Goal: Task Accomplishment & Management: Use online tool/utility

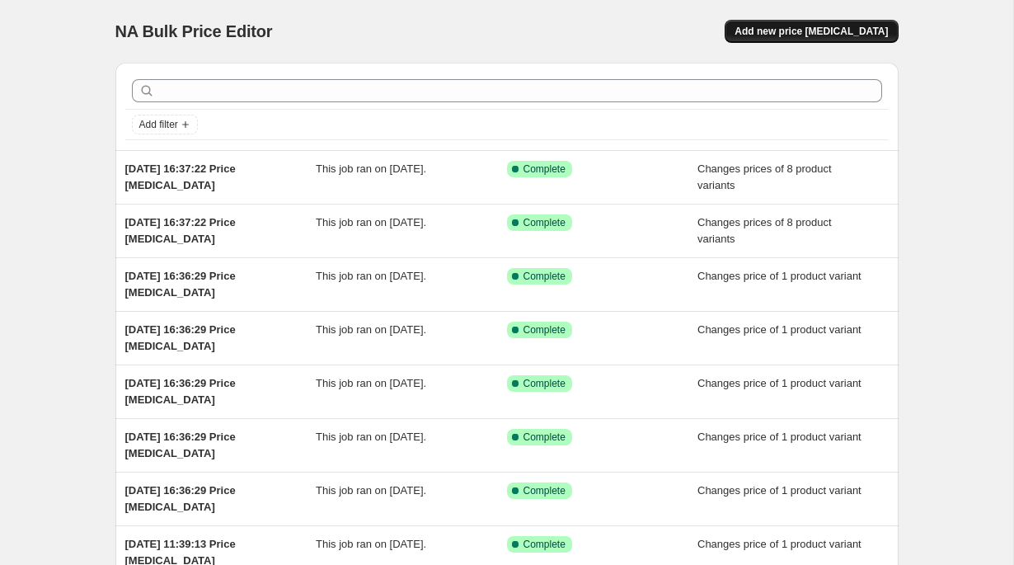
click at [805, 28] on span "Add new price [MEDICAL_DATA]" at bounding box center [811, 31] width 153 height 13
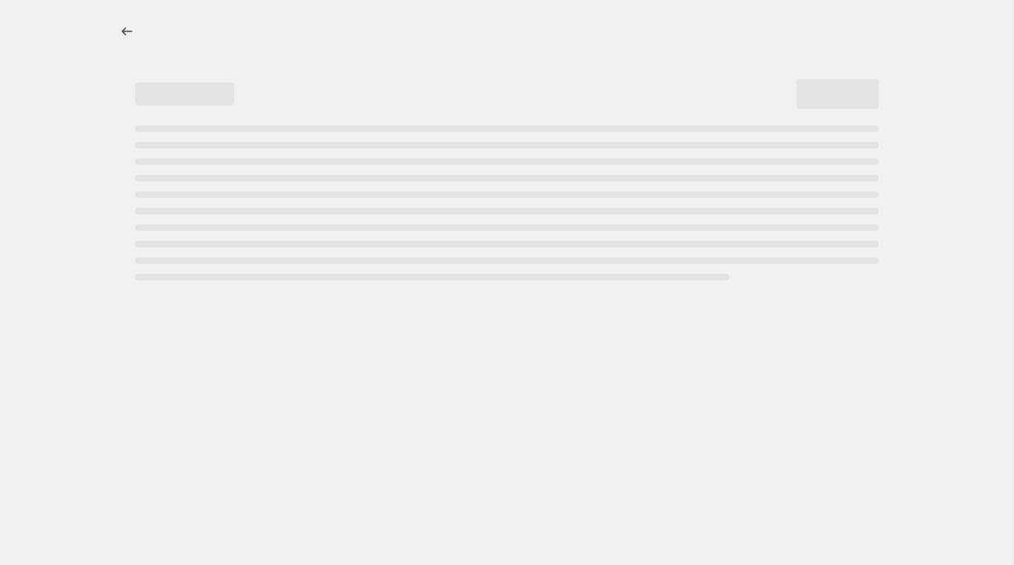
select select "percentage"
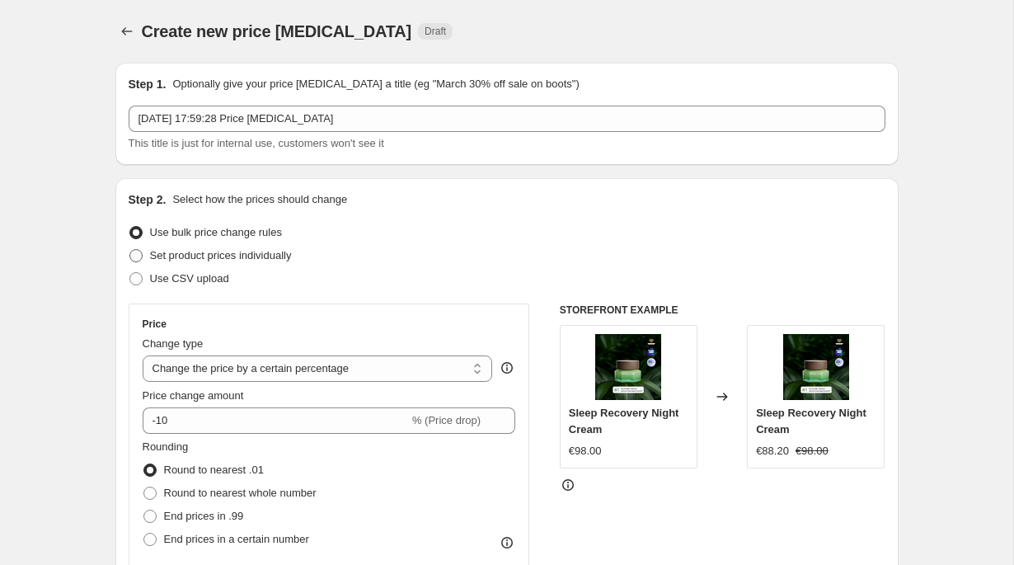
click at [276, 257] on span "Set product prices individually" at bounding box center [221, 255] width 142 height 12
click at [130, 250] on input "Set product prices individually" at bounding box center [129, 249] width 1 height 1
radio input "true"
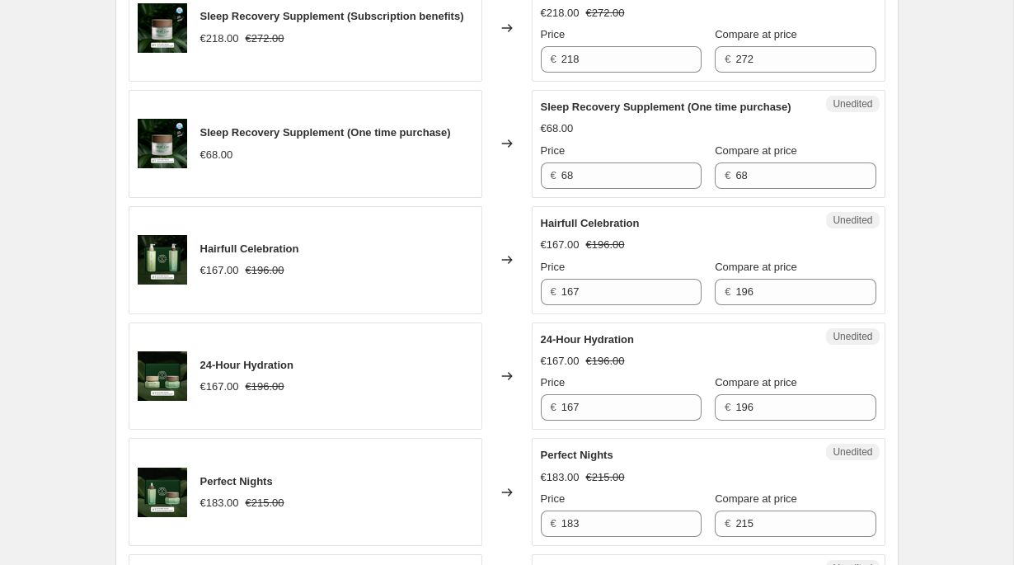
scroll to position [2767, 0]
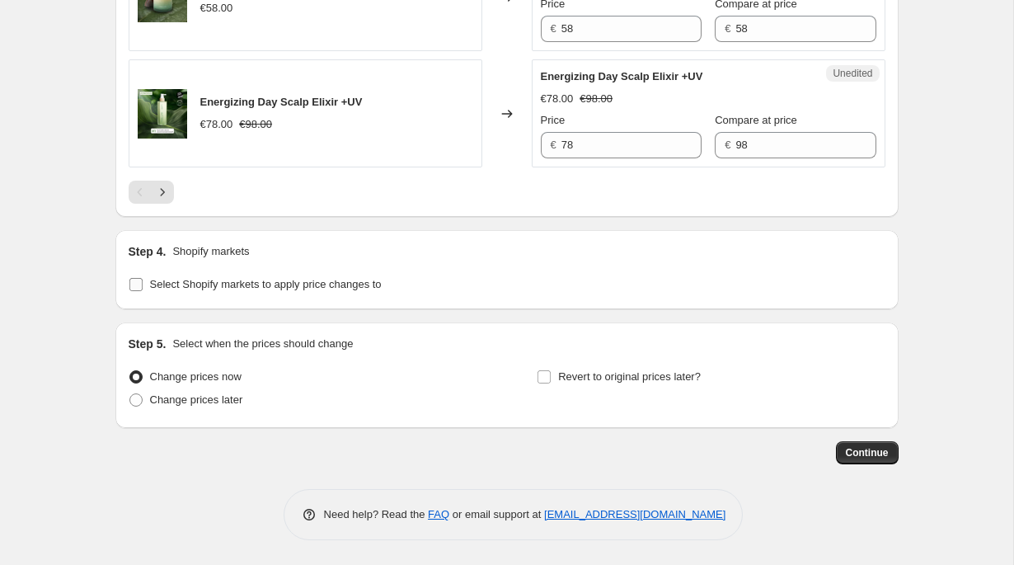
click at [216, 282] on span "Select Shopify markets to apply price changes to" at bounding box center [266, 284] width 232 height 12
click at [143, 282] on input "Select Shopify markets to apply price changes to" at bounding box center [135, 284] width 13 height 13
checkbox input "true"
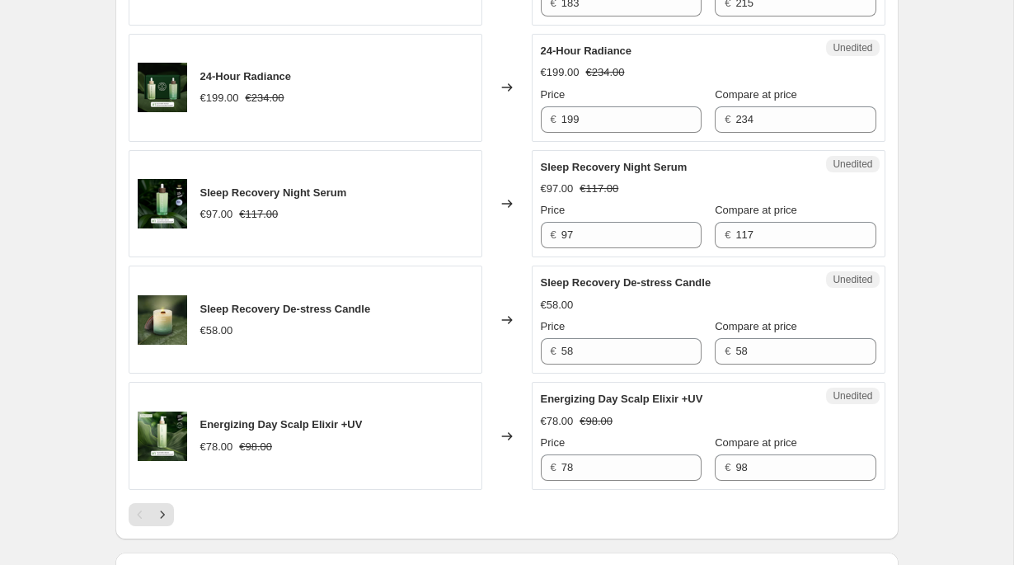
scroll to position [2457, 0]
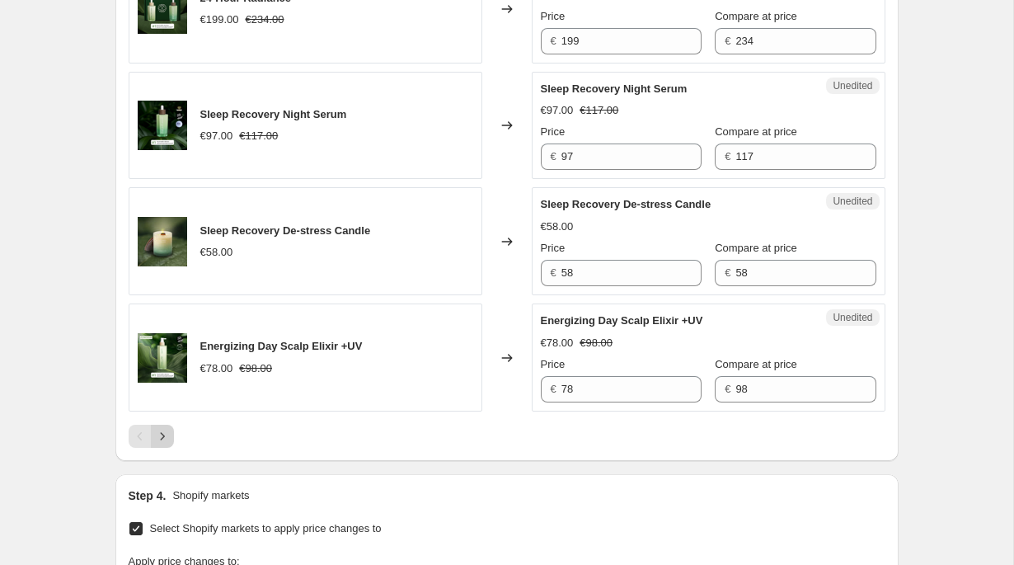
click at [167, 444] on icon "Next" at bounding box center [162, 436] width 16 height 16
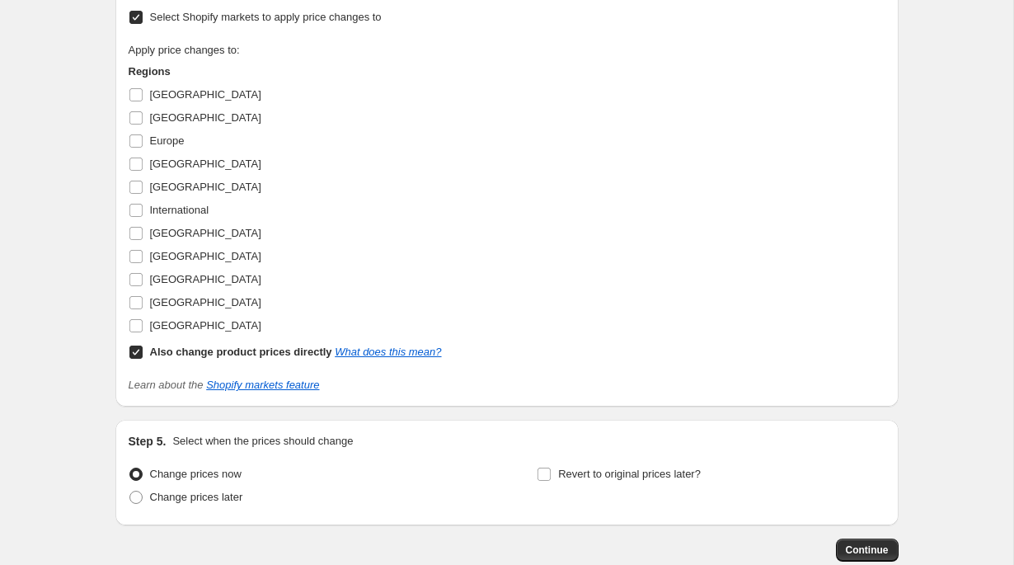
scroll to position [2946, 0]
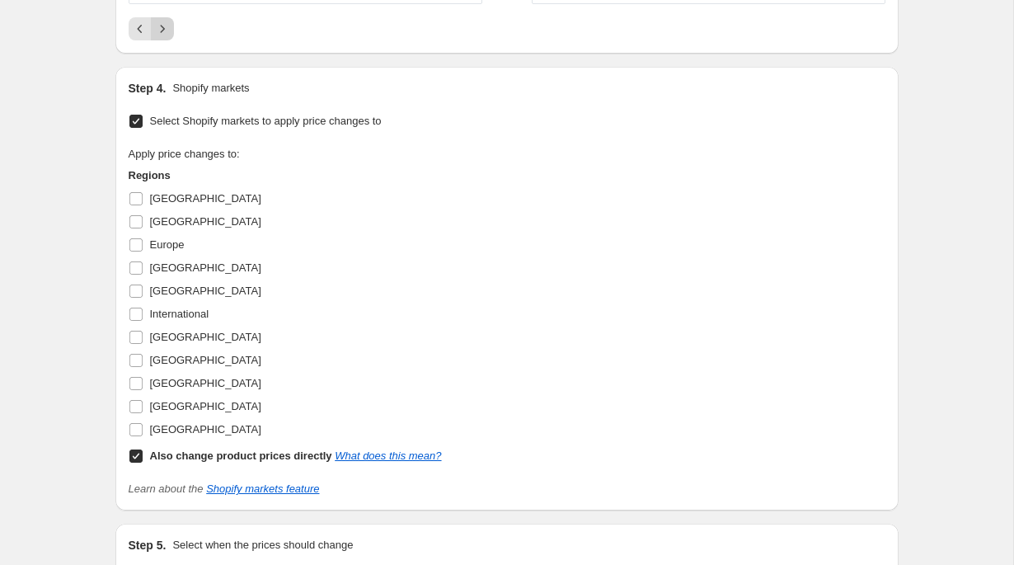
click at [165, 37] on icon "Next" at bounding box center [162, 29] width 16 height 16
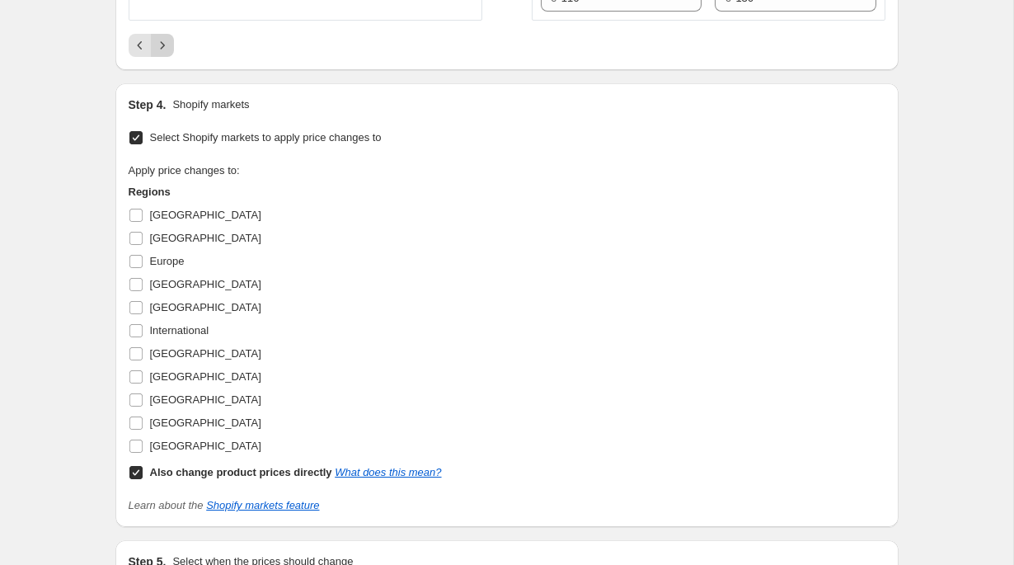
click at [166, 54] on icon "Next" at bounding box center [162, 45] width 16 height 16
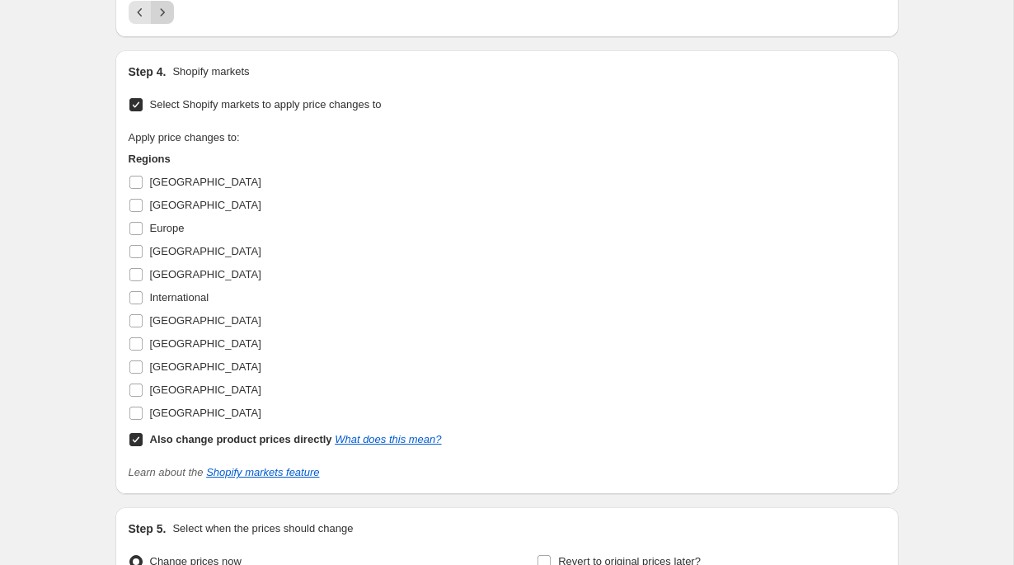
click at [164, 24] on button "Next" at bounding box center [162, 12] width 23 height 23
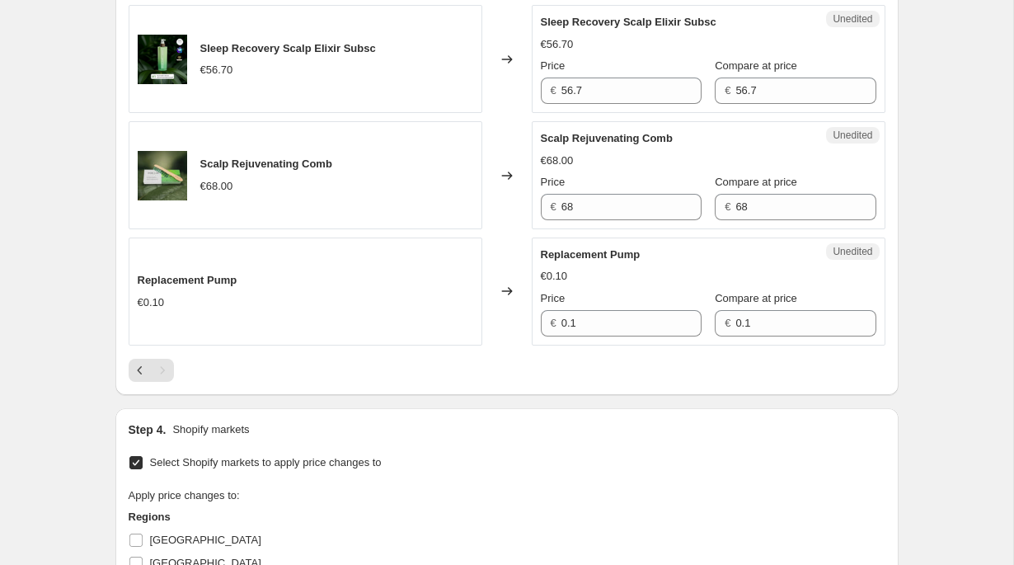
scroll to position [545, 0]
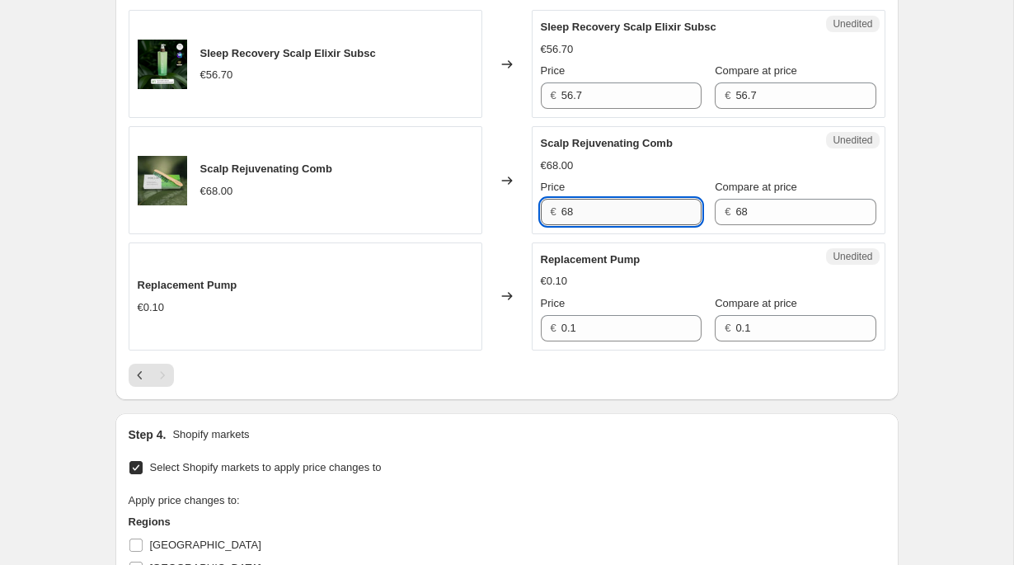
click at [608, 210] on input "68" at bounding box center [631, 212] width 140 height 26
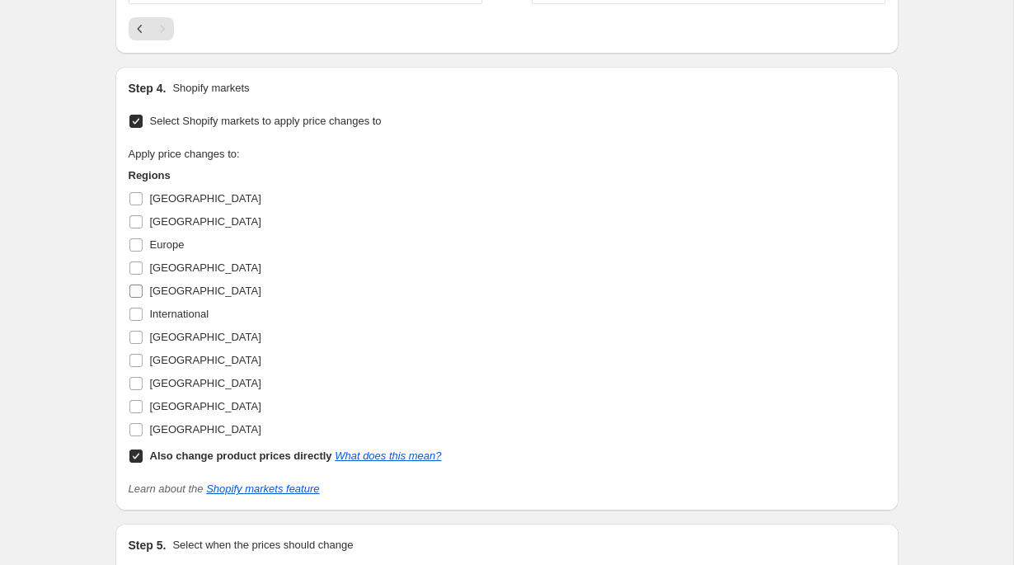
scroll to position [933, 0]
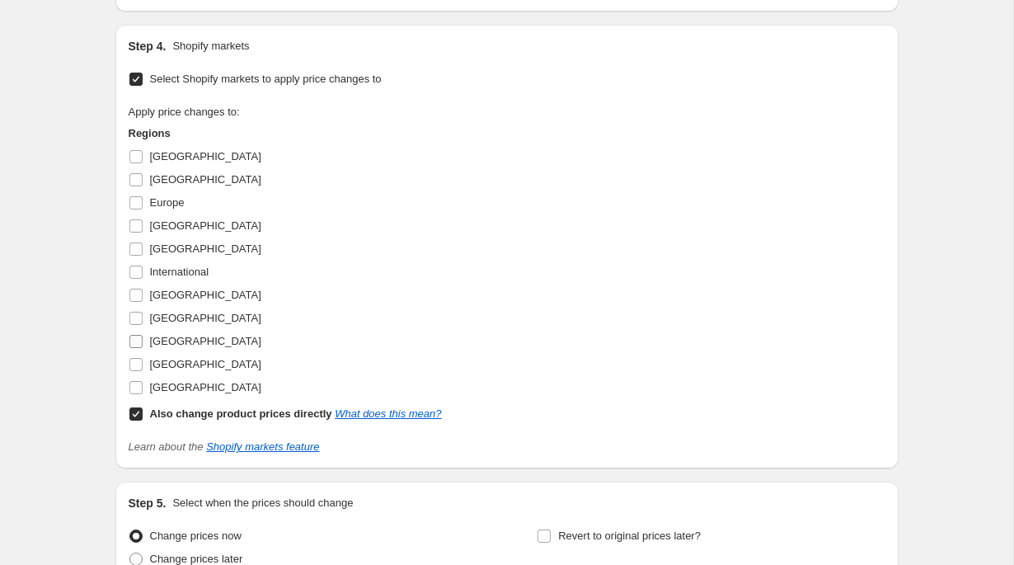
click at [134, 341] on input "Switzerland" at bounding box center [135, 341] width 13 height 13
checkbox input "true"
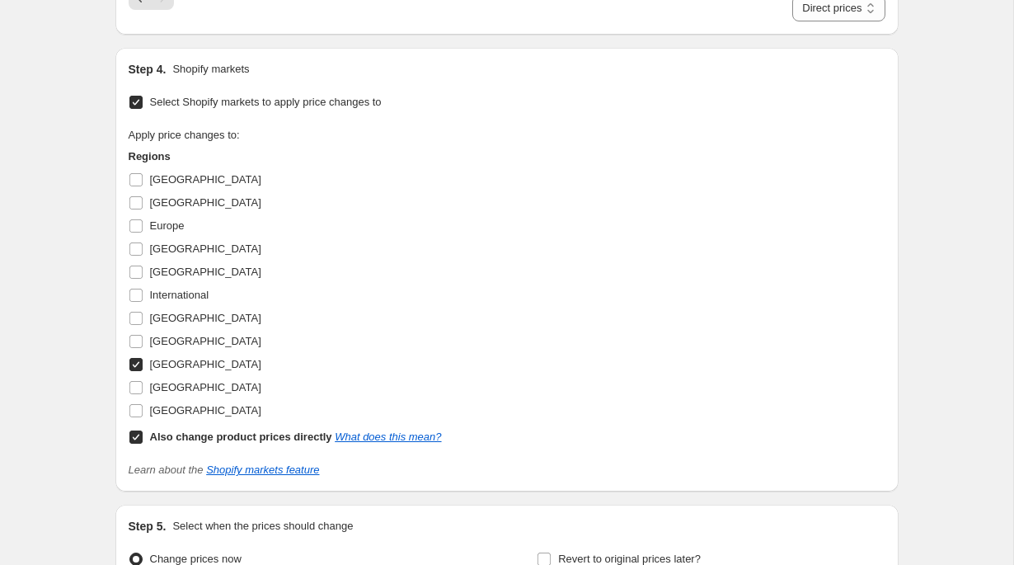
click at [137, 440] on input "Also change product prices directly What does this mean?" at bounding box center [135, 436] width 13 height 13
checkbox input "false"
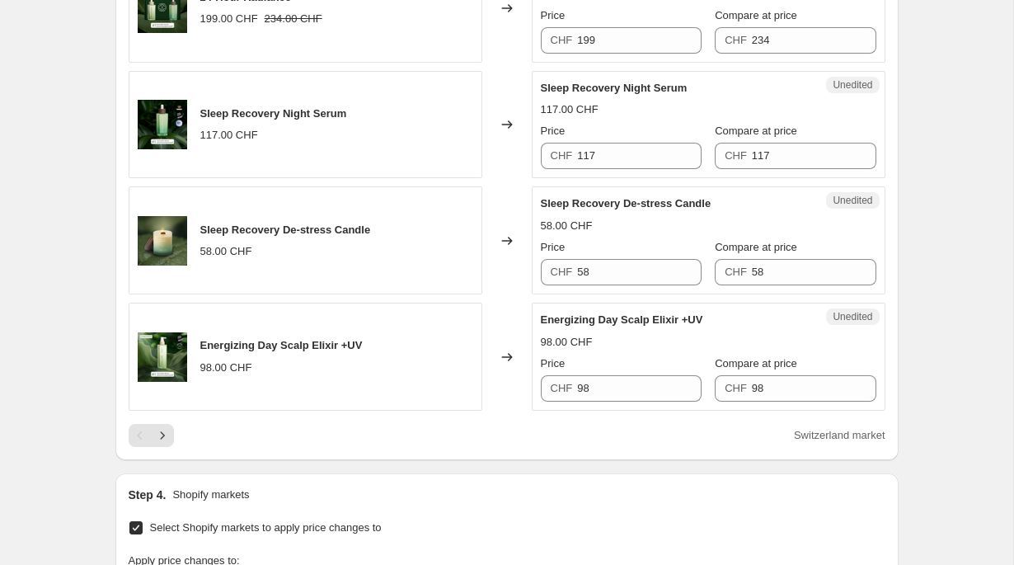
scroll to position [2531, 0]
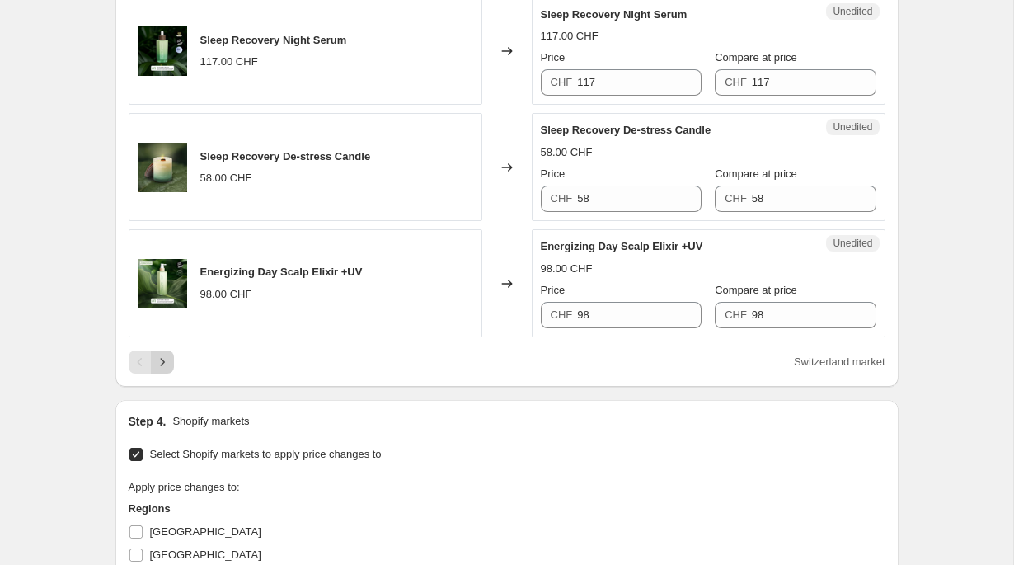
click at [165, 370] on icon "Next" at bounding box center [162, 362] width 16 height 16
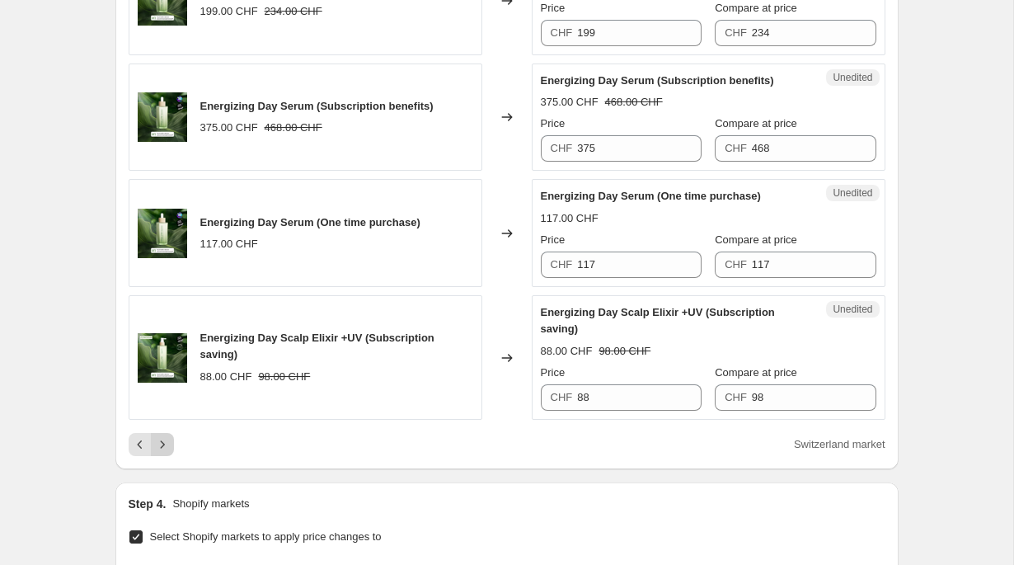
click at [167, 453] on icon "Next" at bounding box center [162, 444] width 16 height 16
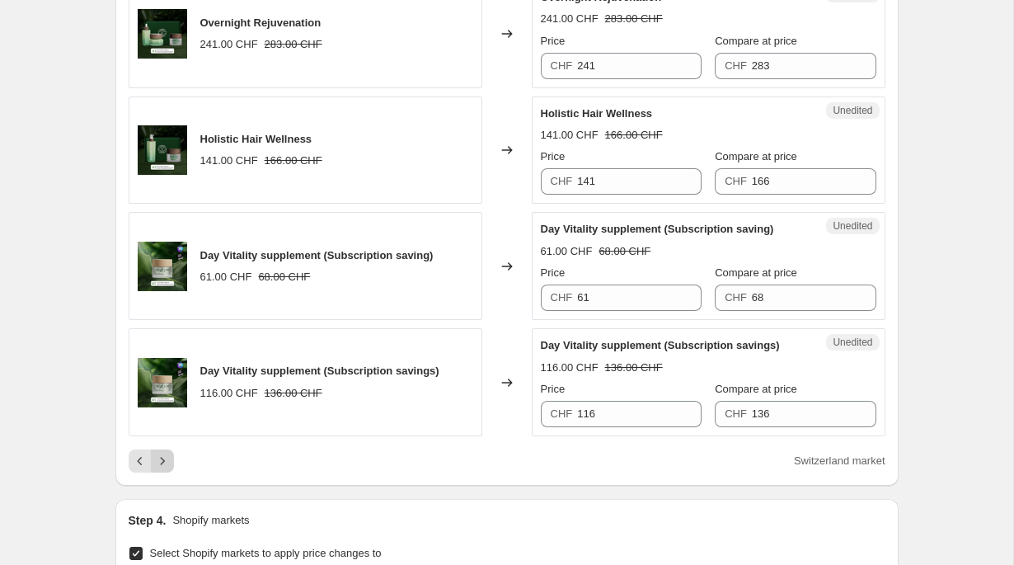
click at [167, 469] on icon "Next" at bounding box center [162, 461] width 16 height 16
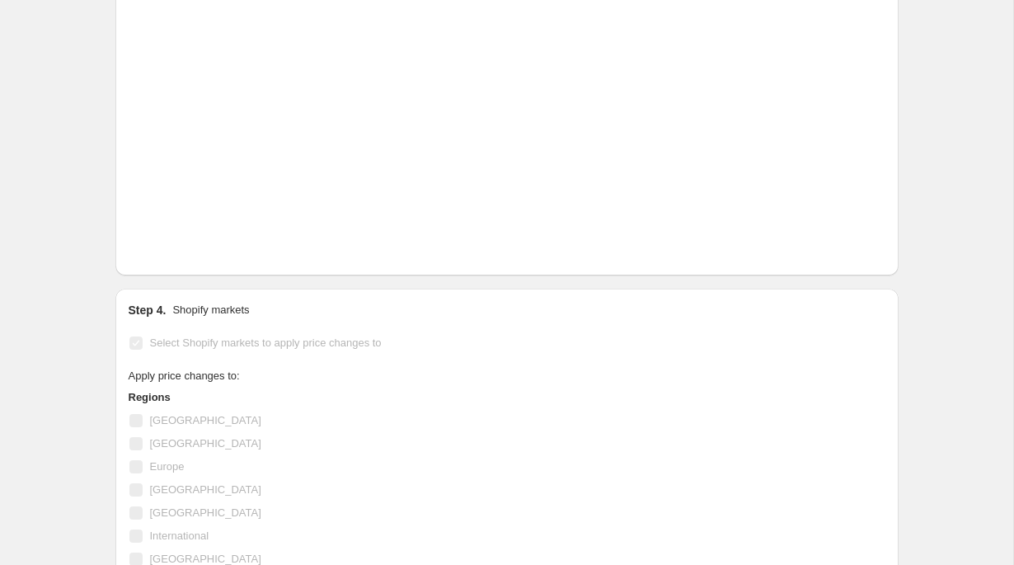
scroll to position [2646, 0]
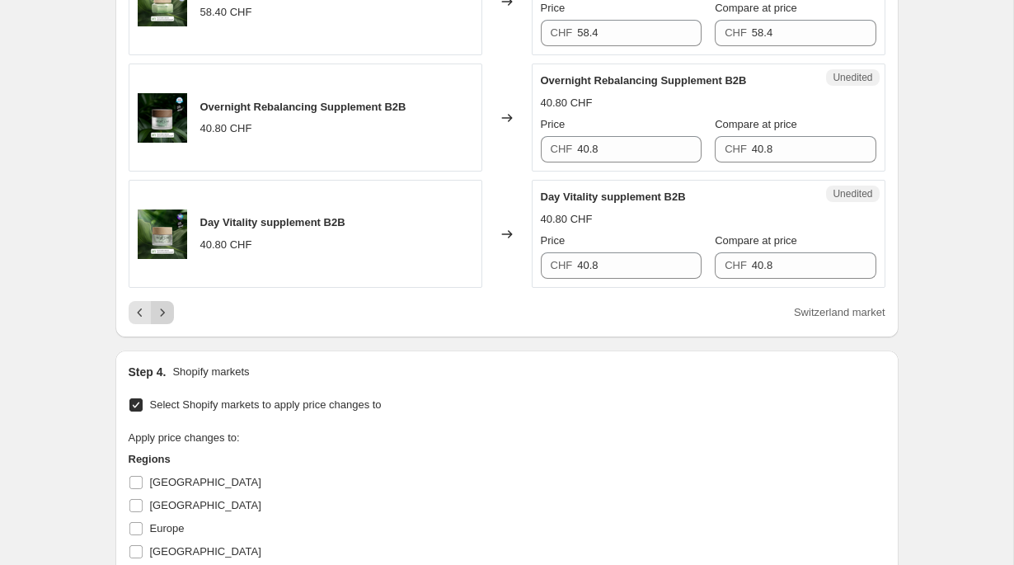
click at [161, 321] on icon "Next" at bounding box center [162, 312] width 16 height 16
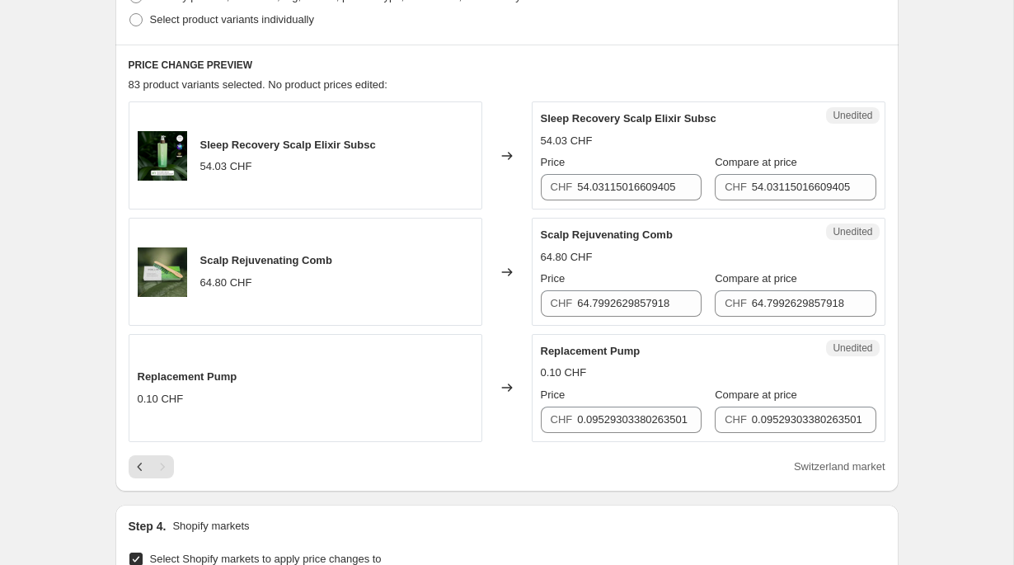
scroll to position [433, 0]
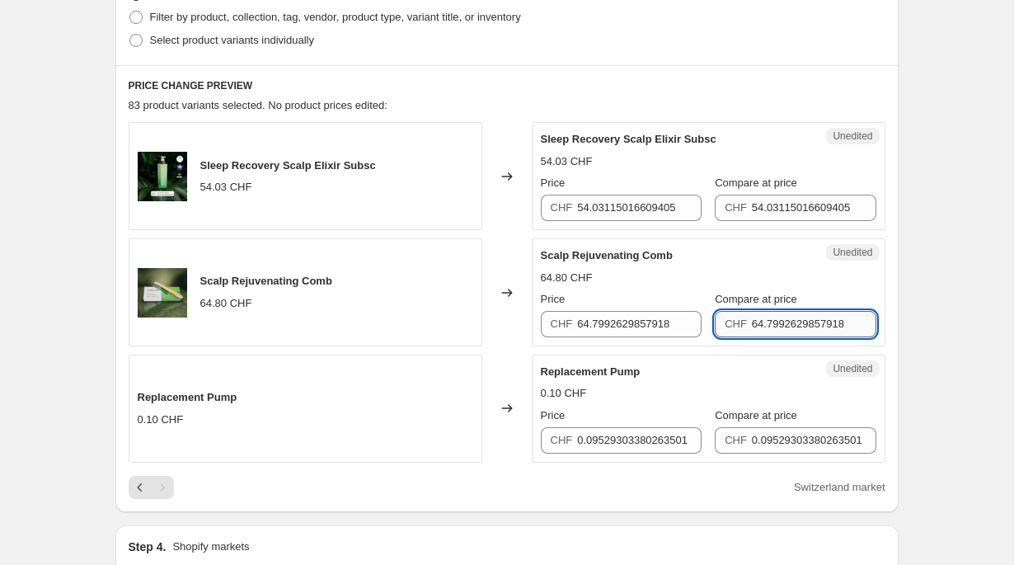
click at [787, 322] on input "64.7992629857918" at bounding box center [814, 324] width 124 height 26
paste input "text"
type input "68"
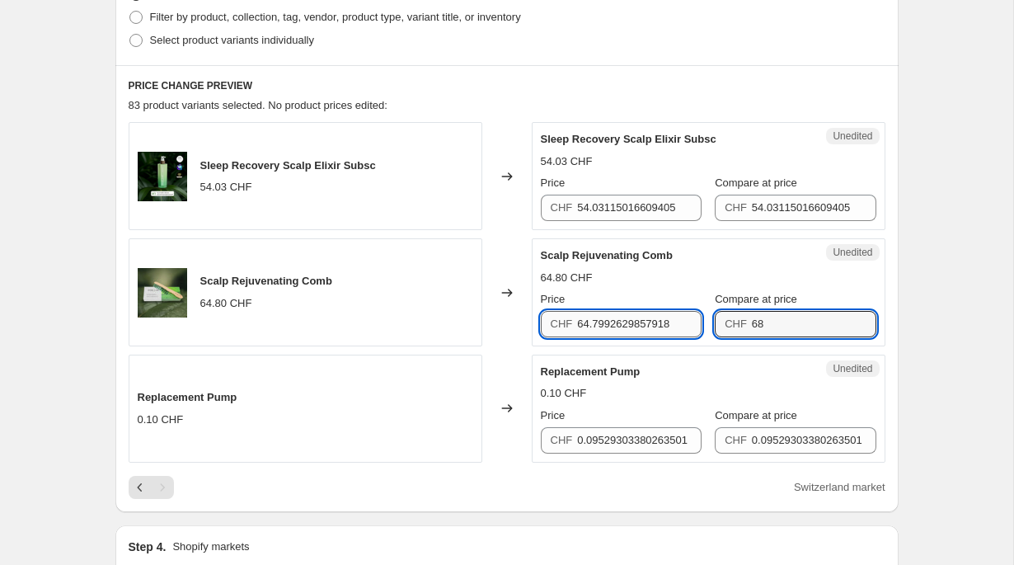
click at [634, 326] on input "64.7992629857918" at bounding box center [639, 324] width 124 height 26
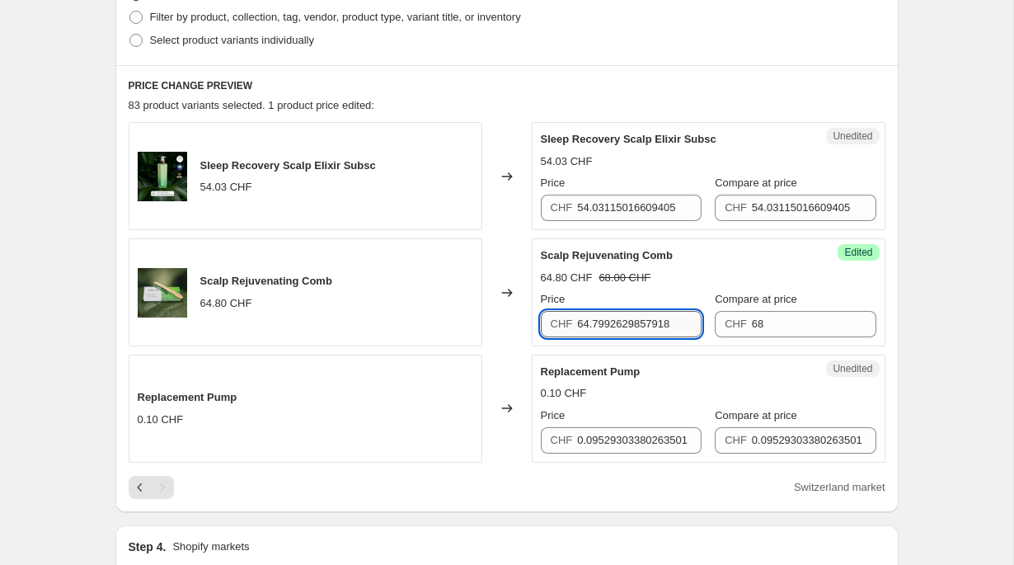
paste input "text"
type input "68"
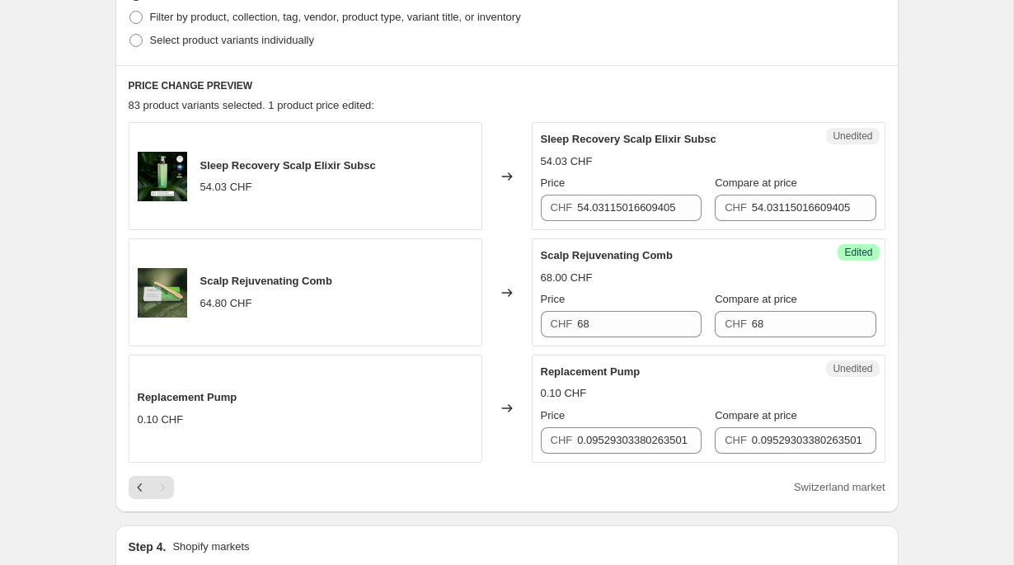
click at [951, 294] on div "Create new price change job. This page is ready Create new price change job Dra…" at bounding box center [506, 395] width 1013 height 1657
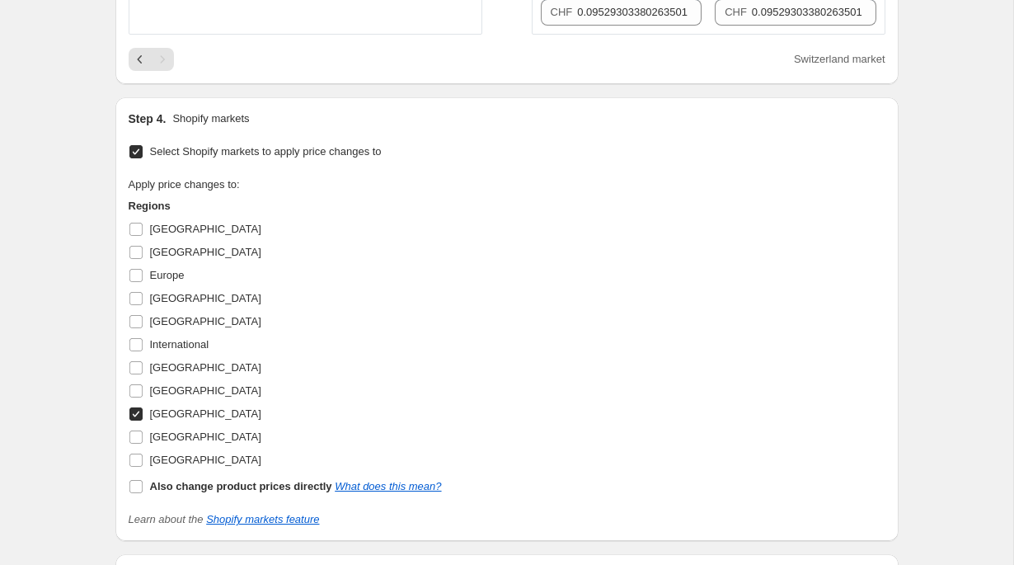
scroll to position [1092, 0]
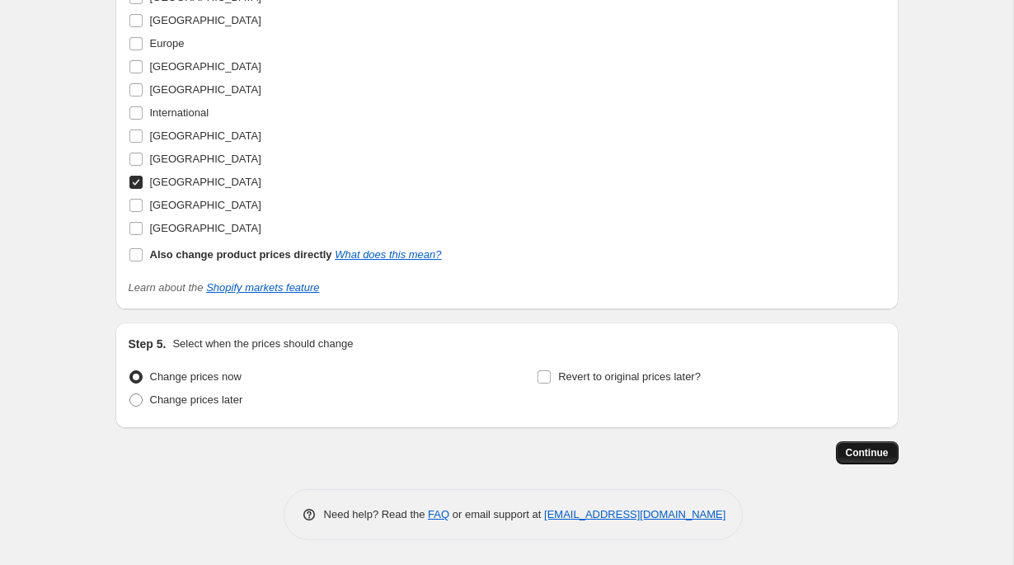
click at [861, 450] on span "Continue" at bounding box center [867, 452] width 43 height 13
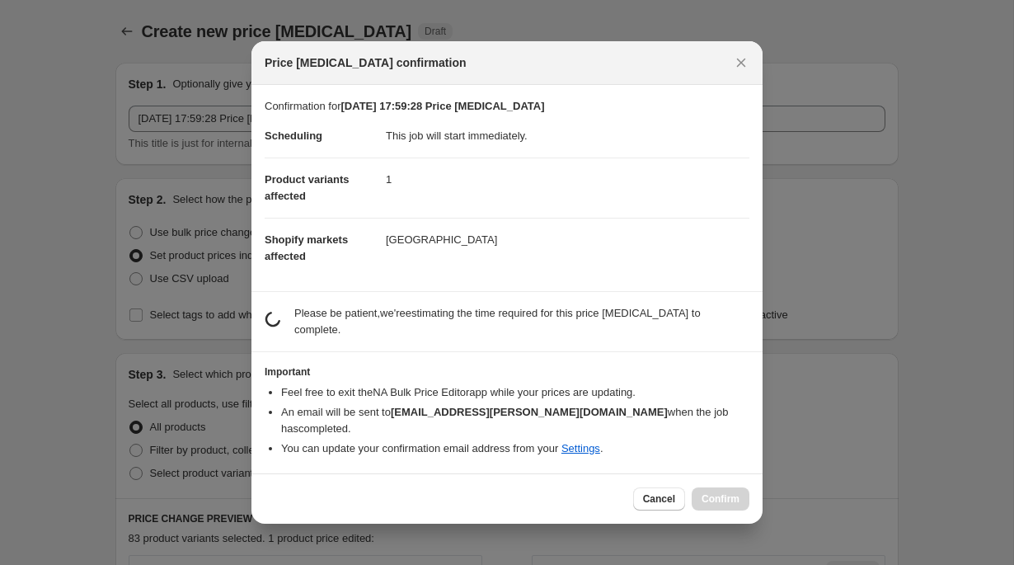
scroll to position [0, 0]
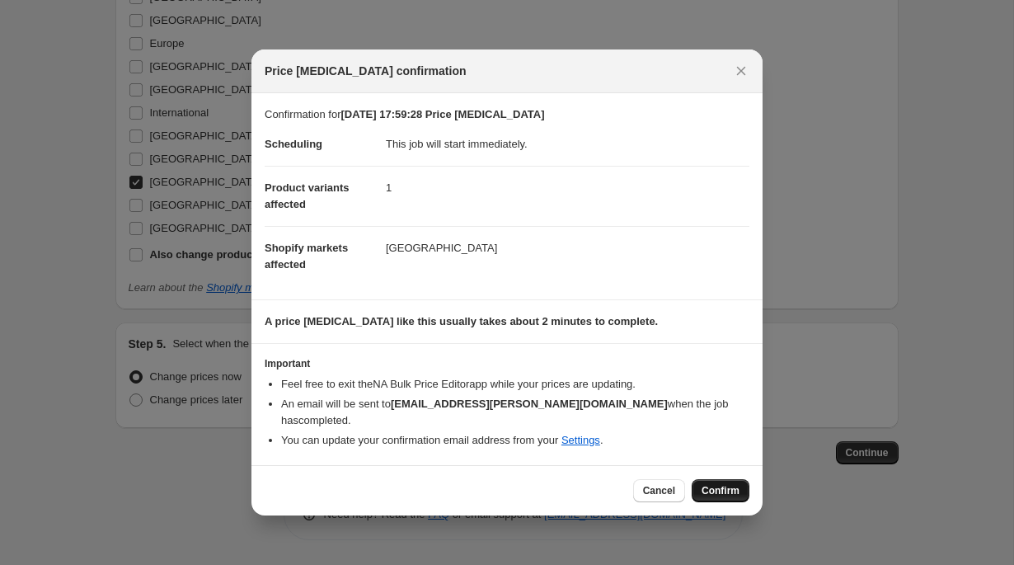
click at [723, 497] on button "Confirm" at bounding box center [721, 490] width 58 height 23
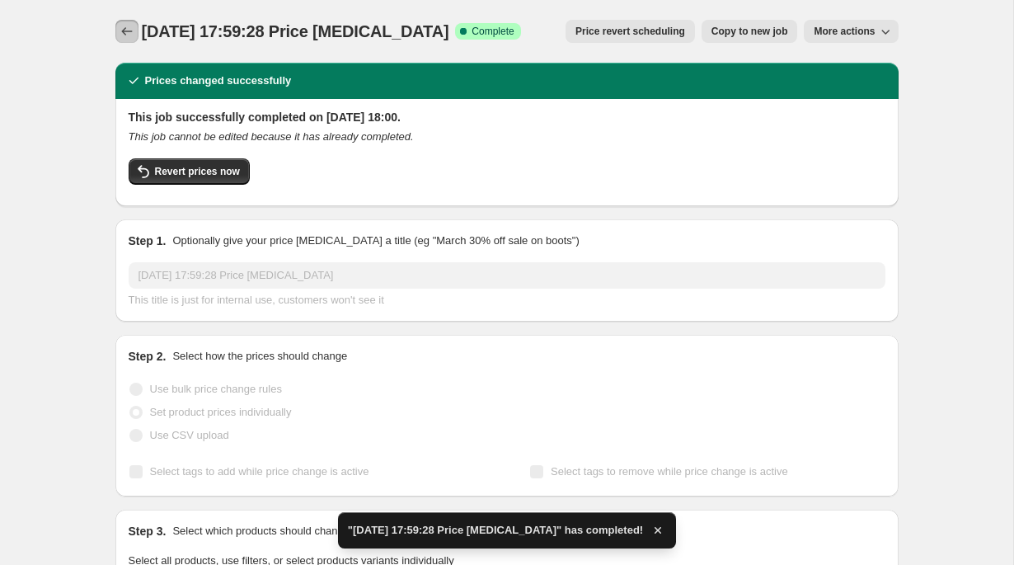
click at [122, 34] on icon "Price change jobs" at bounding box center [127, 31] width 16 height 16
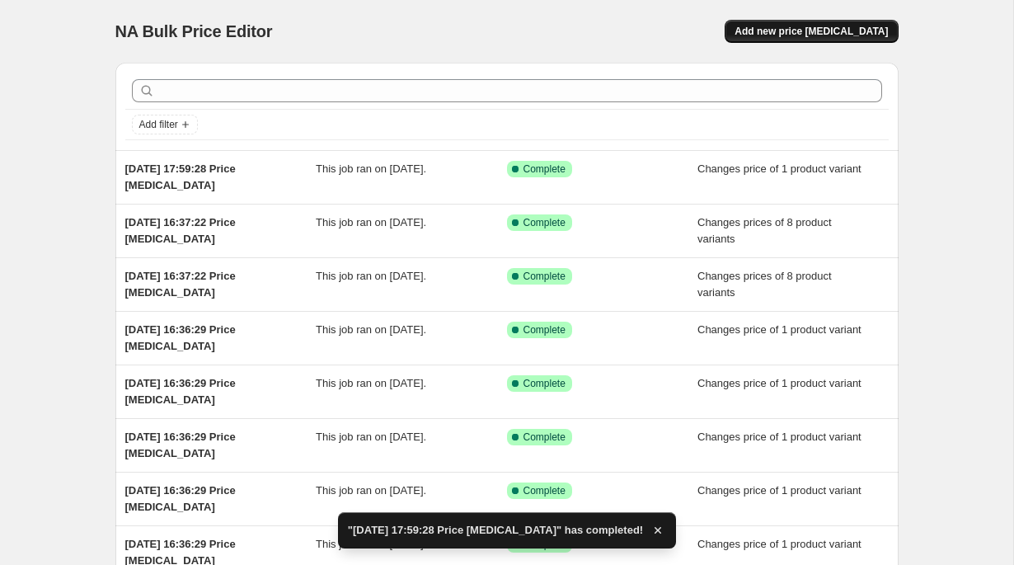
click at [829, 40] on button "Add new price change job" at bounding box center [811, 31] width 173 height 23
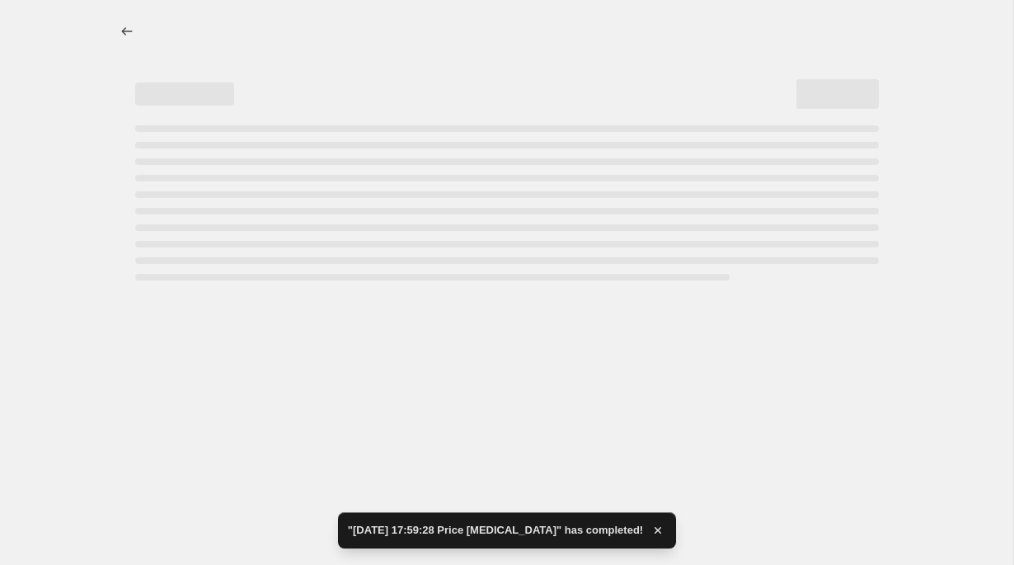
select select "percentage"
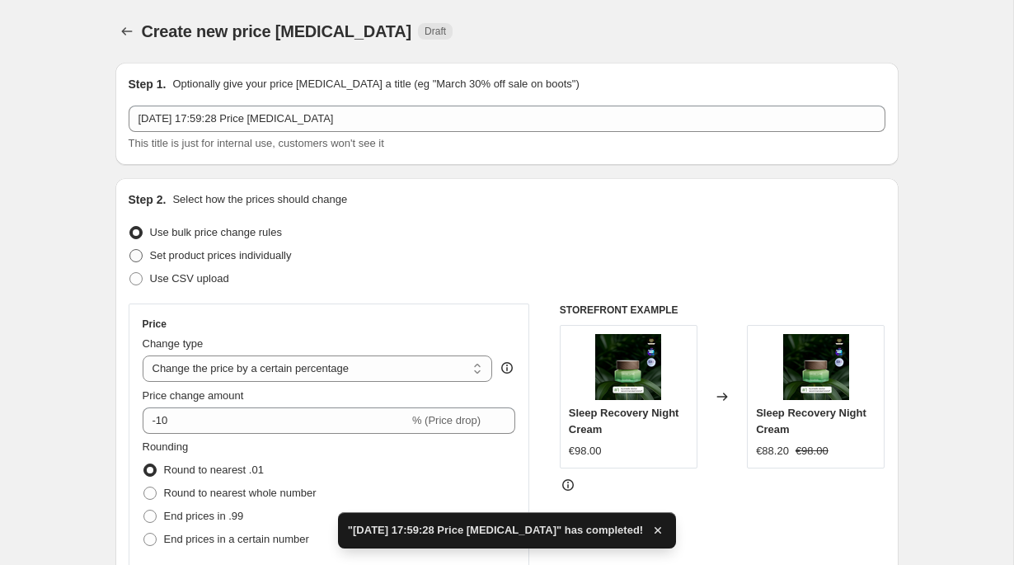
click at [251, 253] on span "Set product prices individually" at bounding box center [221, 255] width 142 height 12
click at [130, 250] on input "Set product prices individually" at bounding box center [129, 249] width 1 height 1
radio input "true"
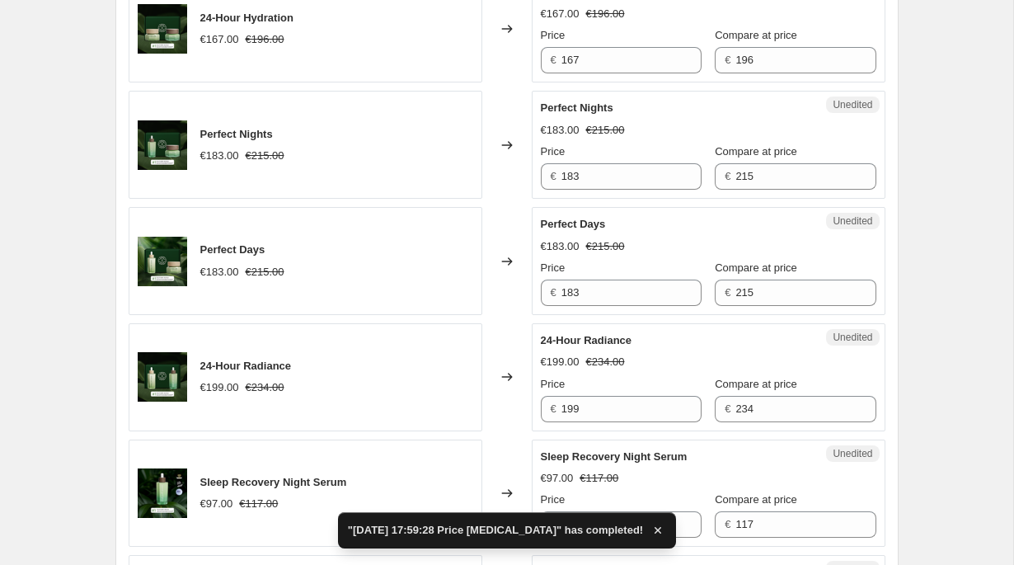
scroll to position [2767, 0]
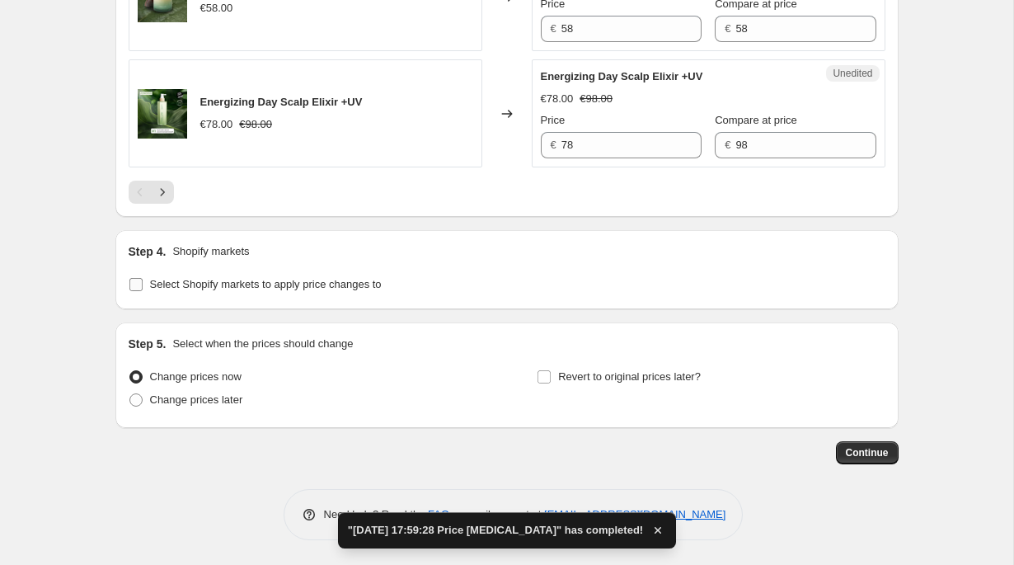
click at [288, 287] on span "Select Shopify markets to apply price changes to" at bounding box center [266, 284] width 232 height 12
click at [143, 287] on input "Select Shopify markets to apply price changes to" at bounding box center [135, 284] width 13 height 13
checkbox input "true"
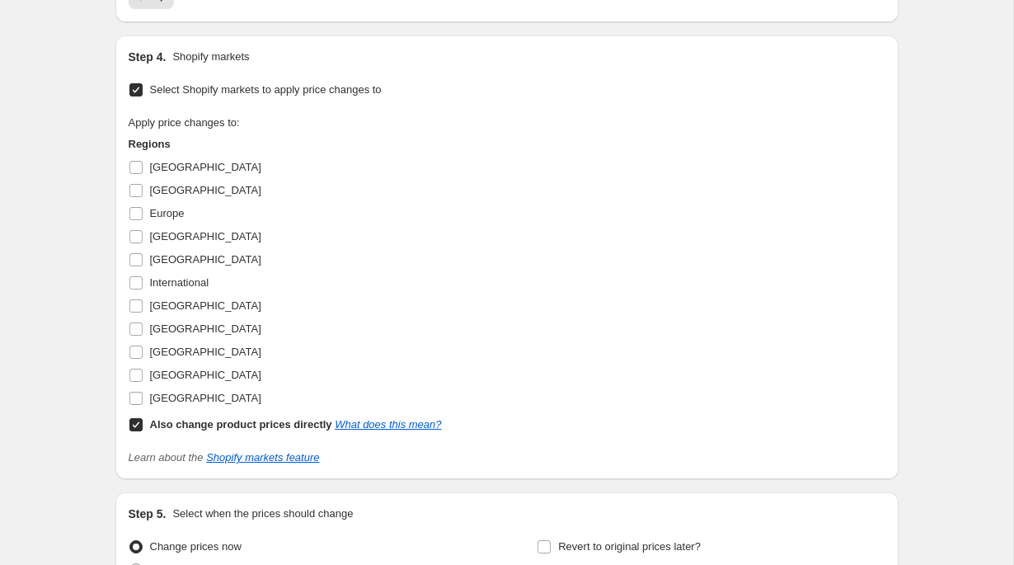
scroll to position [2905, 0]
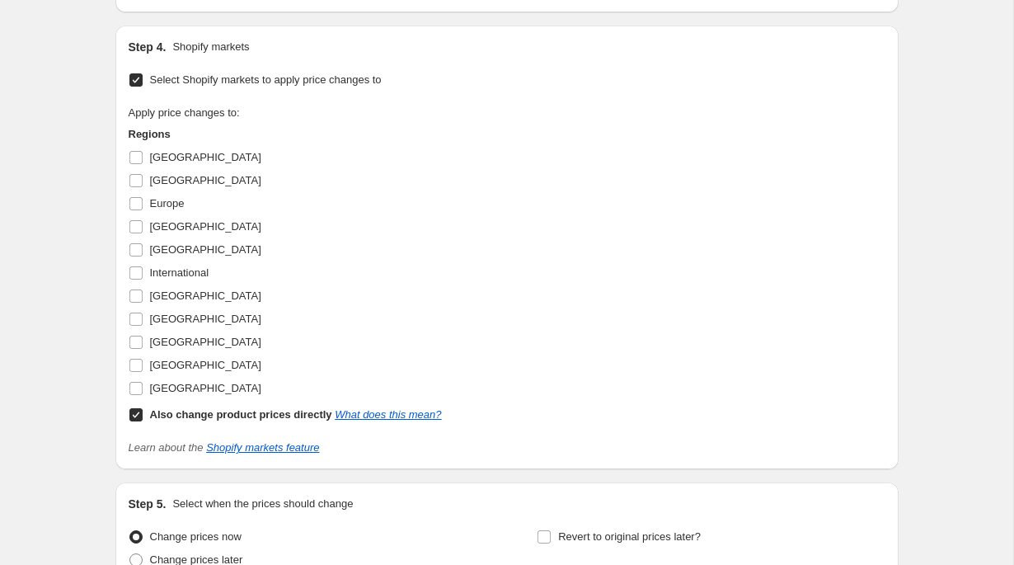
click at [171, 420] on b "Also change product prices directly" at bounding box center [241, 414] width 182 height 12
click at [143, 421] on input "Also change product prices directly What does this mean?" at bounding box center [135, 414] width 13 height 13
checkbox input "false"
click at [196, 371] on span "United Kingdom" at bounding box center [205, 365] width 111 height 12
click at [143, 372] on input "United Kingdom" at bounding box center [135, 365] width 13 height 13
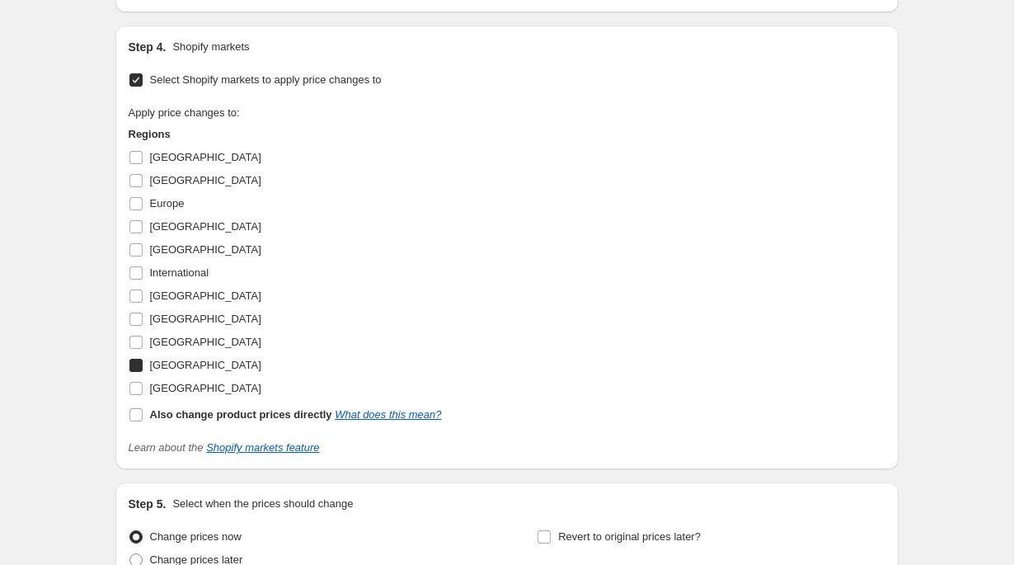
checkbox input "true"
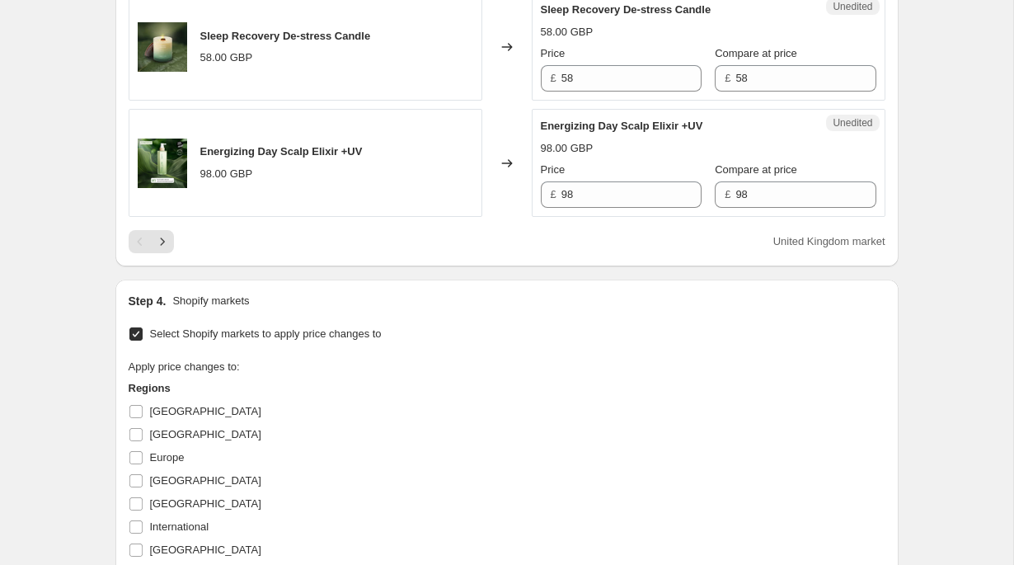
scroll to position [2648, 0]
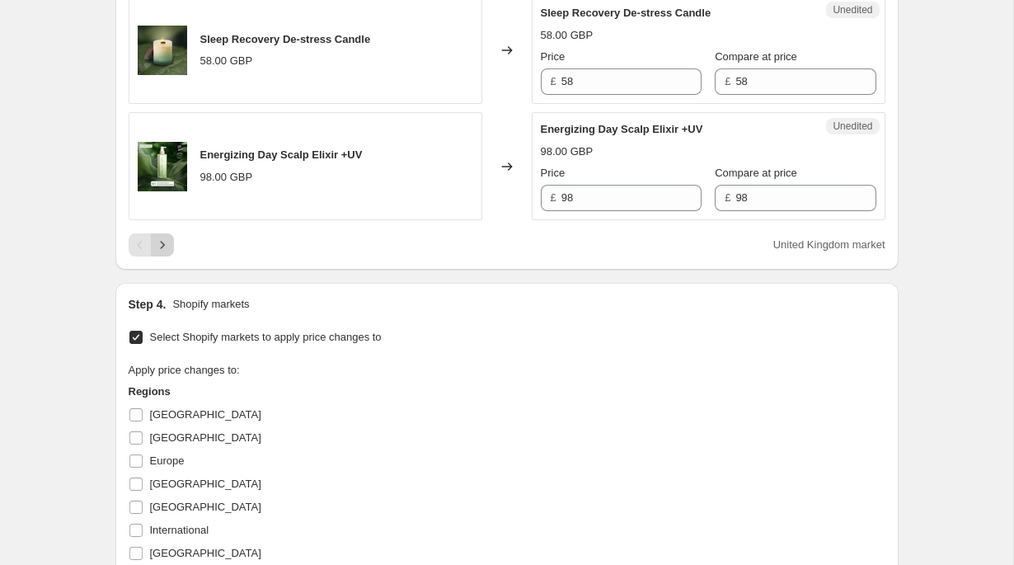
click at [165, 253] on icon "Next" at bounding box center [162, 245] width 16 height 16
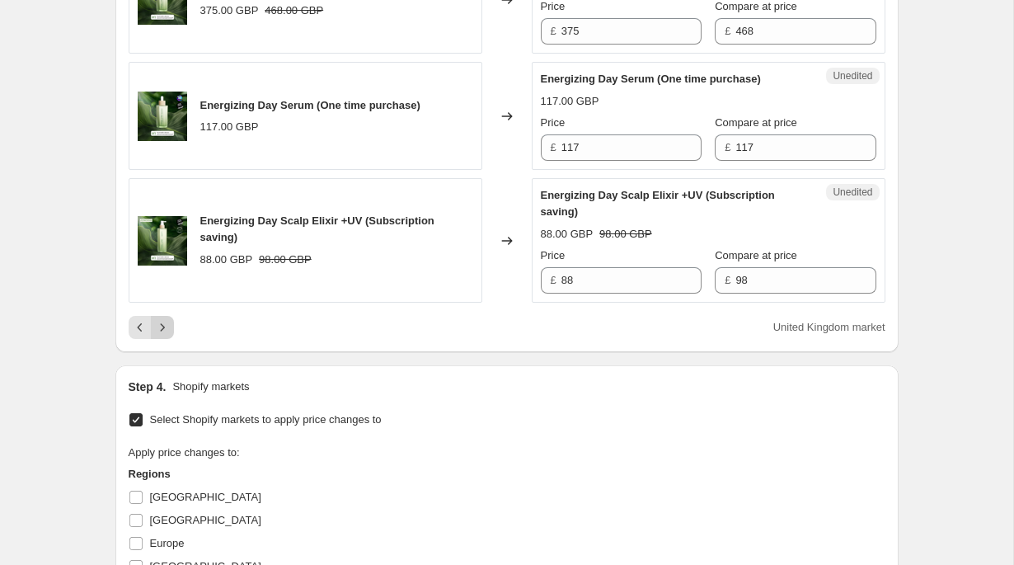
click at [170, 339] on button "Next" at bounding box center [162, 327] width 23 height 23
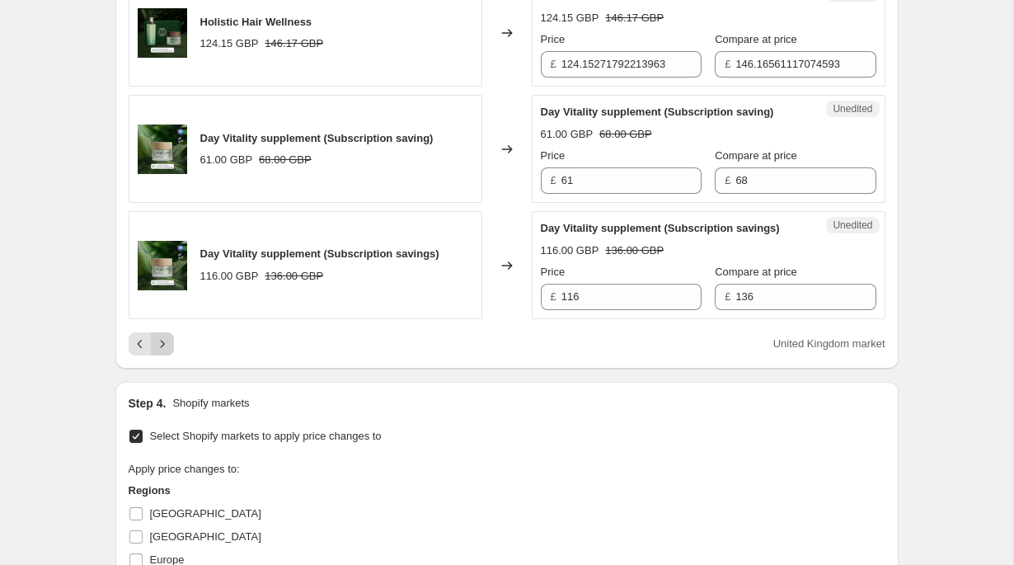
click at [160, 352] on icon "Next" at bounding box center [162, 344] width 16 height 16
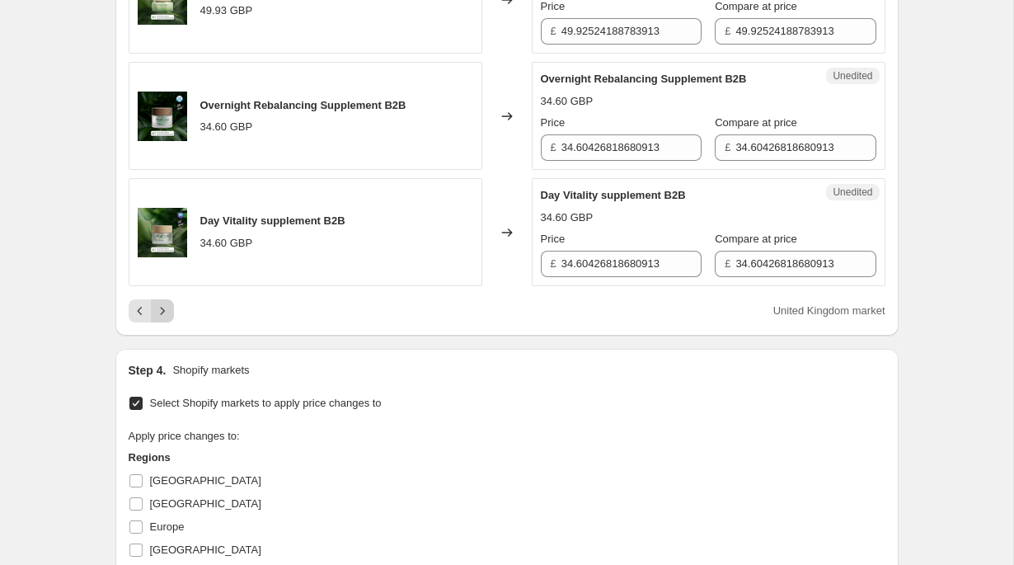
click at [158, 319] on icon "Next" at bounding box center [162, 311] width 16 height 16
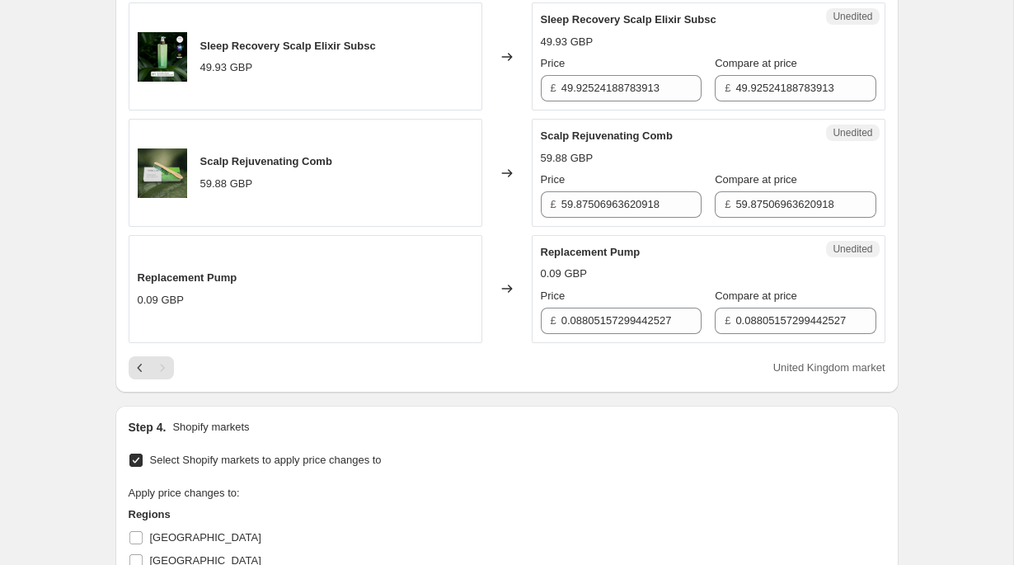
scroll to position [537, 0]
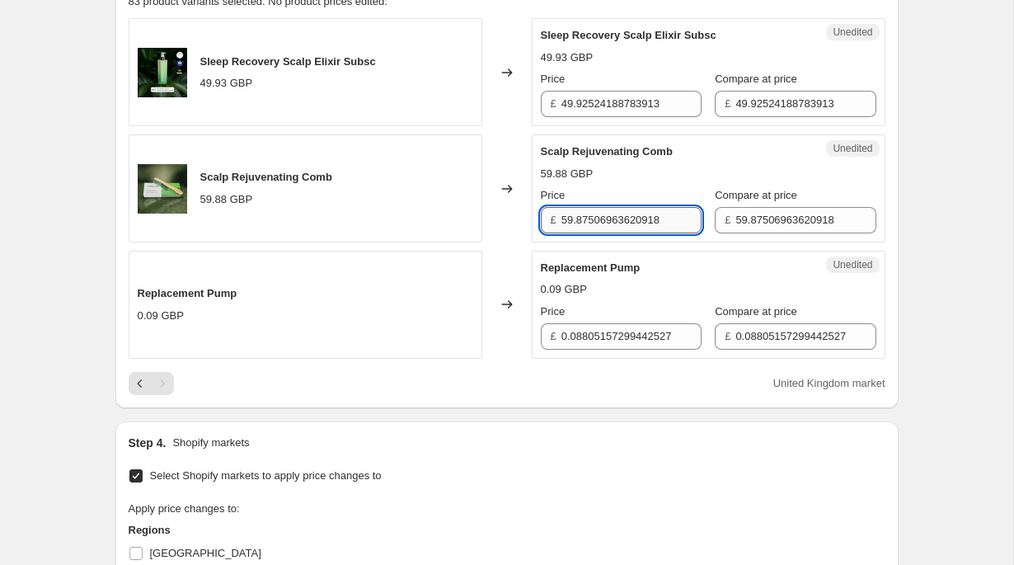
click at [630, 222] on input "59.87506963620918" at bounding box center [631, 220] width 140 height 26
paste input "6"
type input "68"
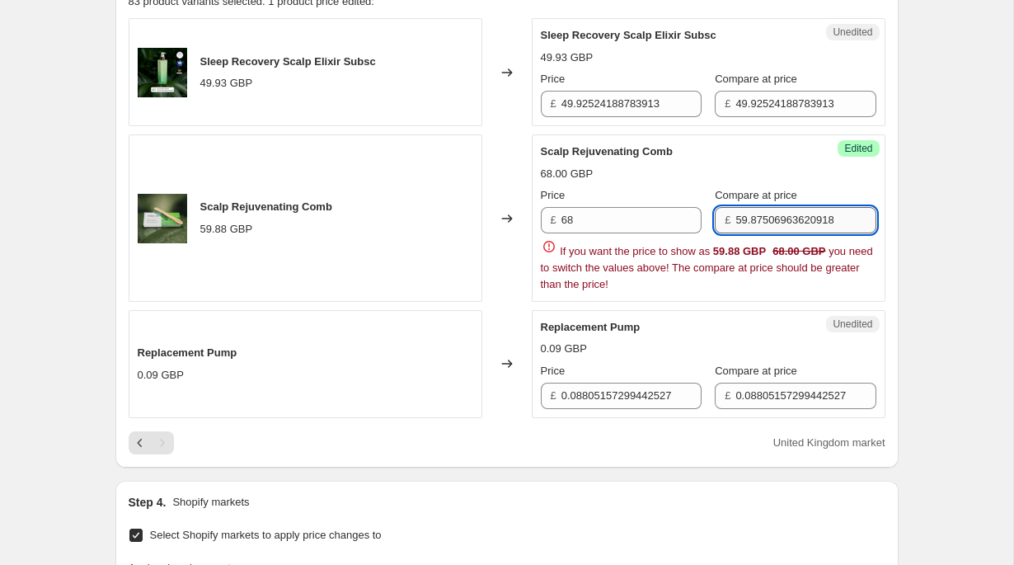
click at [768, 220] on input "59.87506963620918" at bounding box center [805, 220] width 140 height 26
paste input "6"
type input "68"
click at [899, 205] on div "Create new price change job. This page is ready Create new price change job Dra…" at bounding box center [507, 321] width 823 height 1716
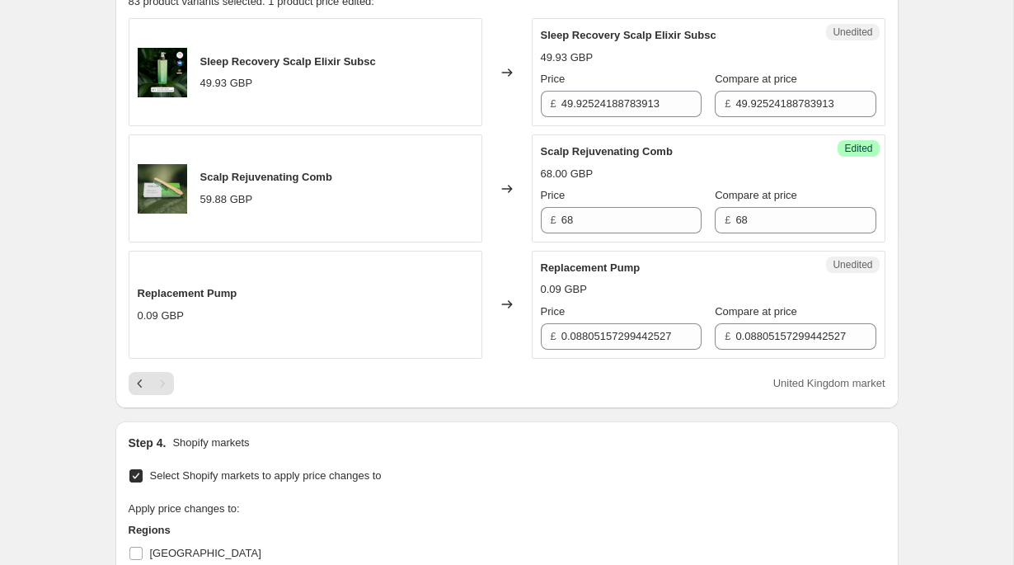
scroll to position [1092, 0]
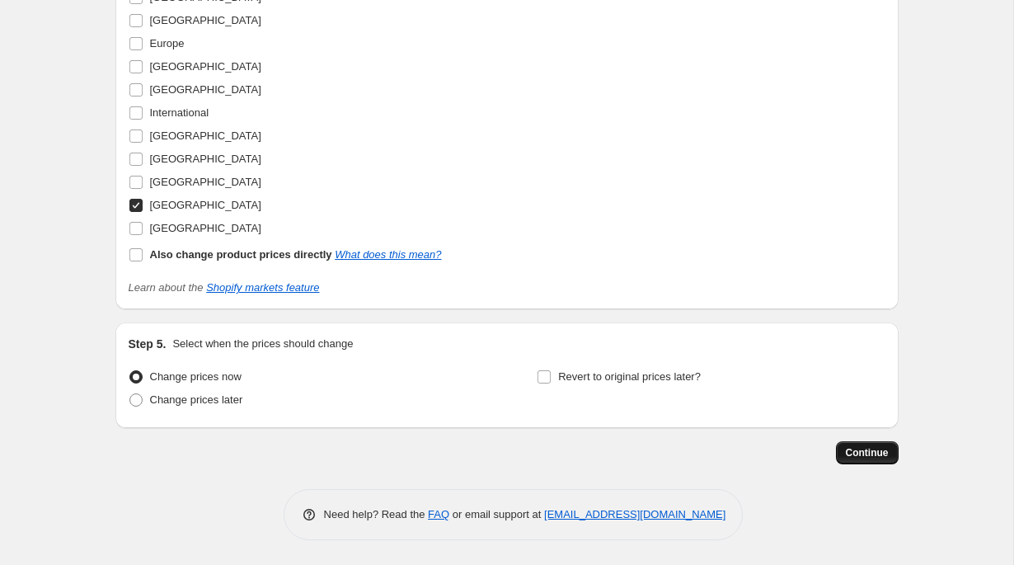
click at [873, 445] on button "Continue" at bounding box center [867, 452] width 63 height 23
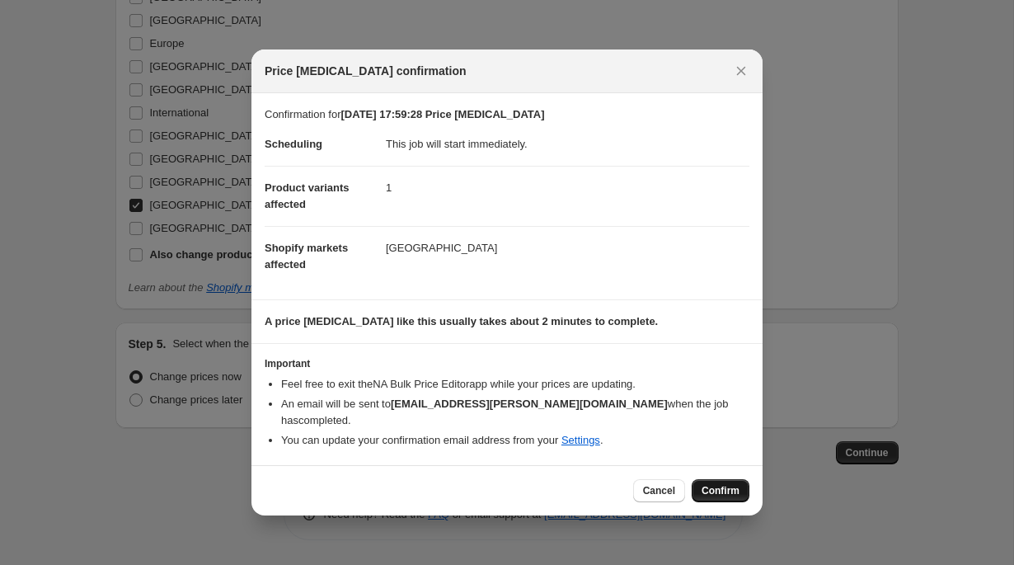
click at [714, 492] on span "Confirm" at bounding box center [721, 490] width 38 height 13
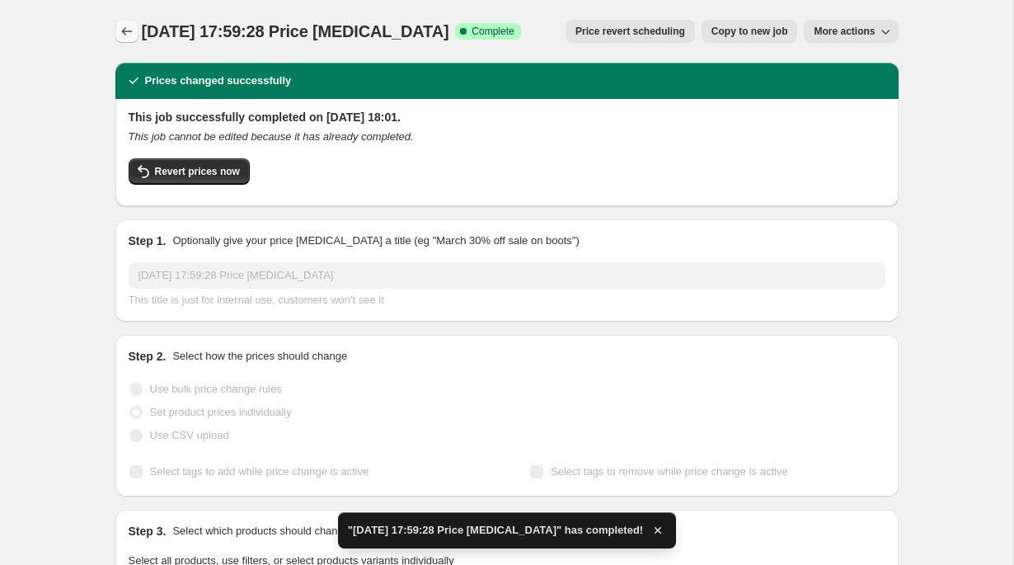
click at [130, 32] on icon "Price change jobs" at bounding box center [127, 31] width 16 height 16
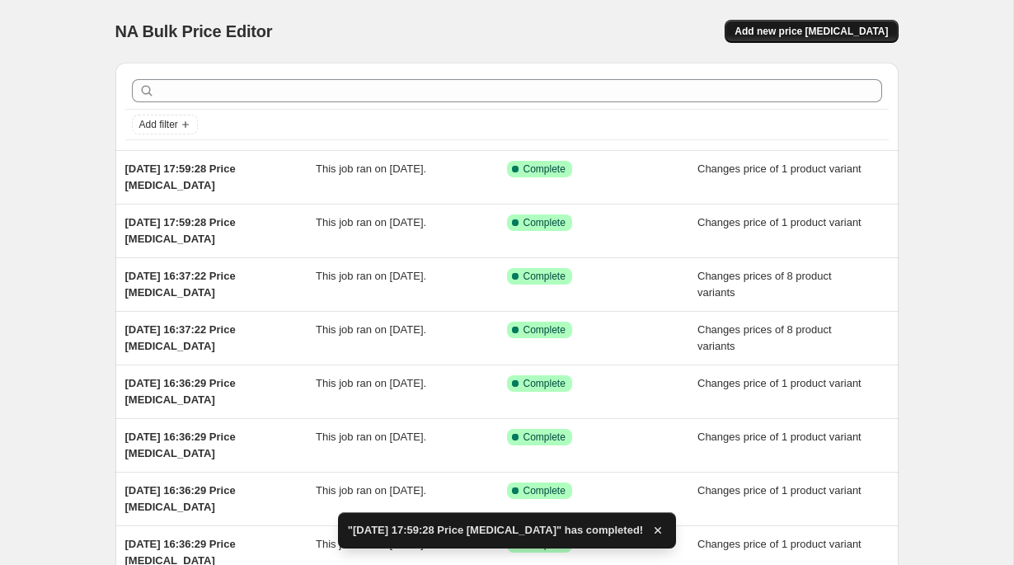
click at [796, 40] on button "Add new price change job" at bounding box center [811, 31] width 173 height 23
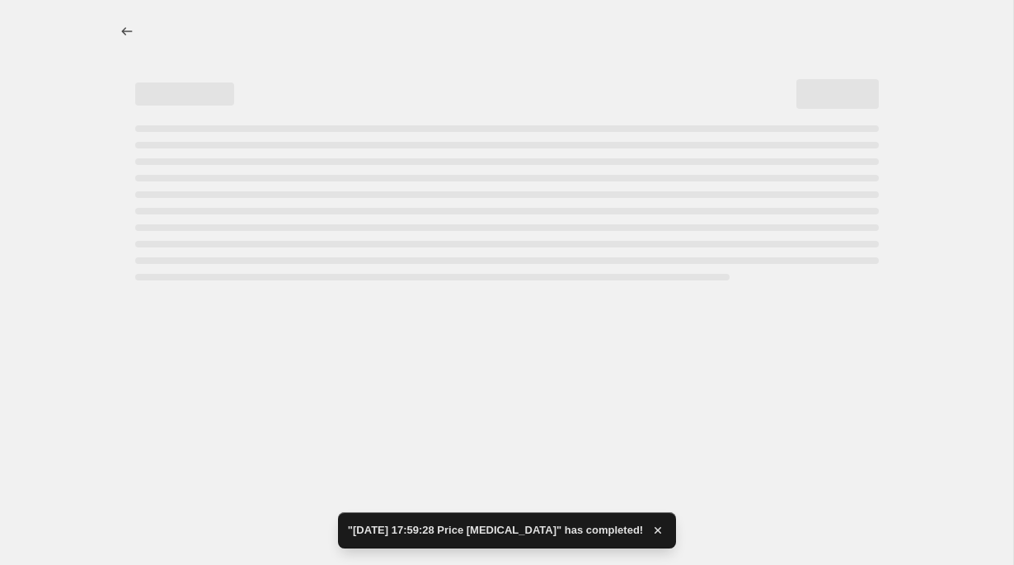
select select "percentage"
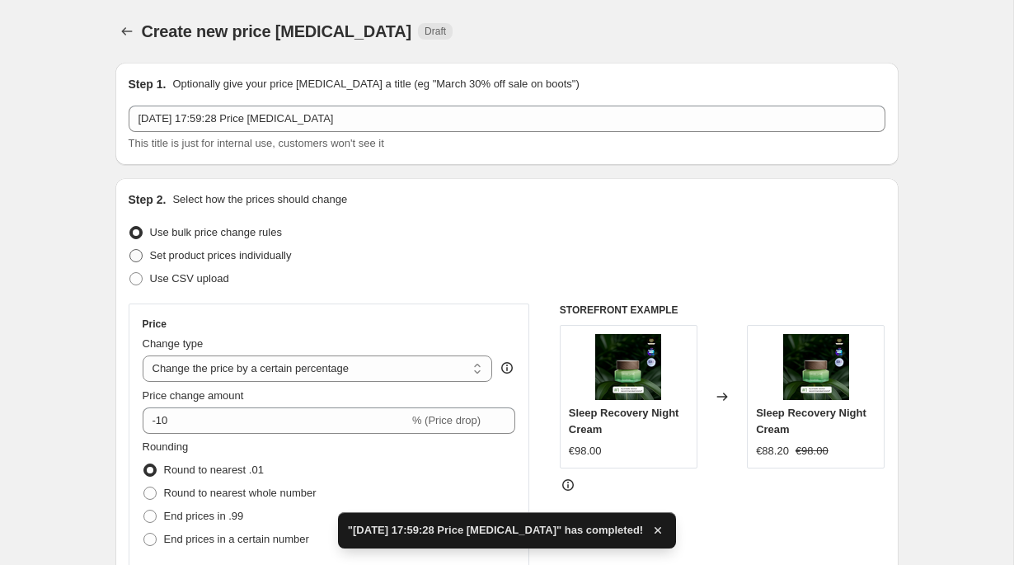
click at [264, 255] on span "Set product prices individually" at bounding box center [221, 255] width 142 height 12
click at [130, 250] on input "Set product prices individually" at bounding box center [129, 249] width 1 height 1
radio input "true"
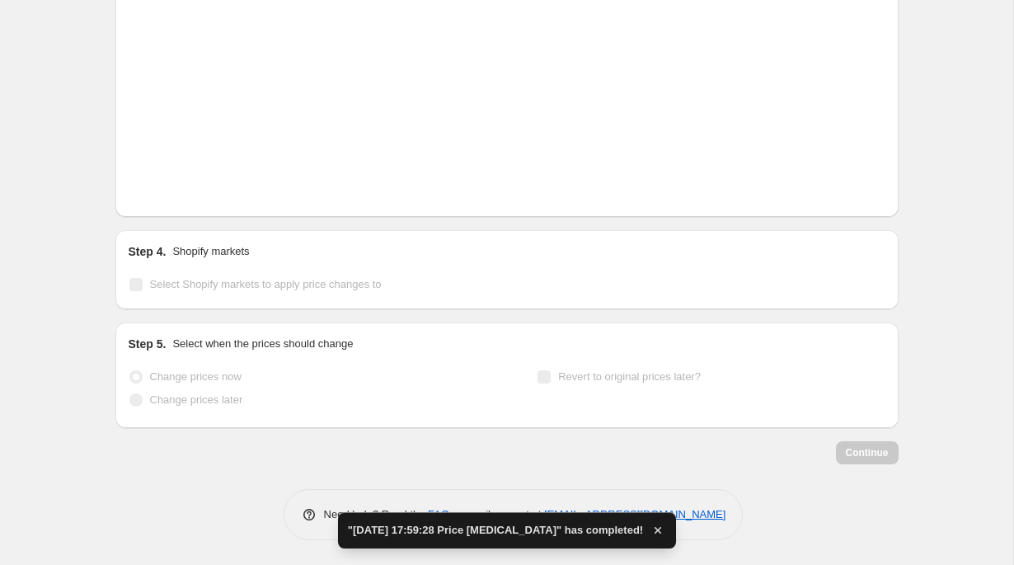
scroll to position [2767, 0]
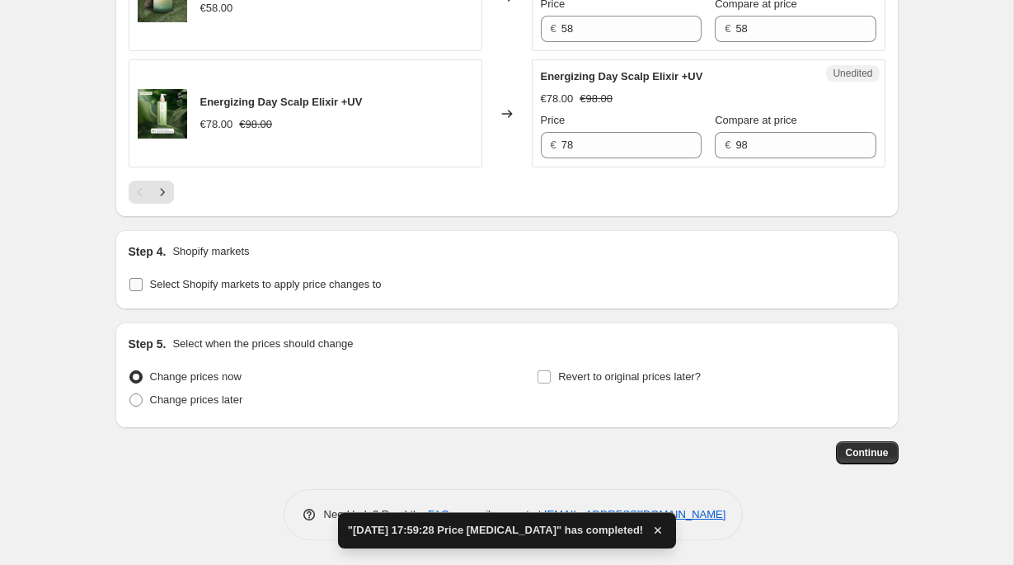
click at [298, 282] on span "Select Shopify markets to apply price changes to" at bounding box center [266, 284] width 232 height 12
click at [143, 282] on input "Select Shopify markets to apply price changes to" at bounding box center [135, 284] width 13 height 13
checkbox input "true"
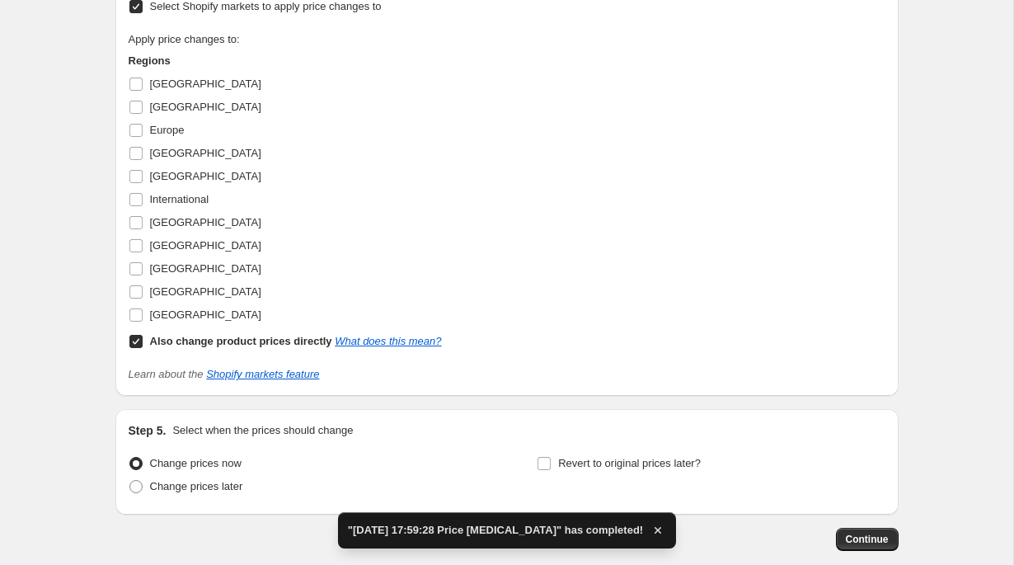
scroll to position [2995, 0]
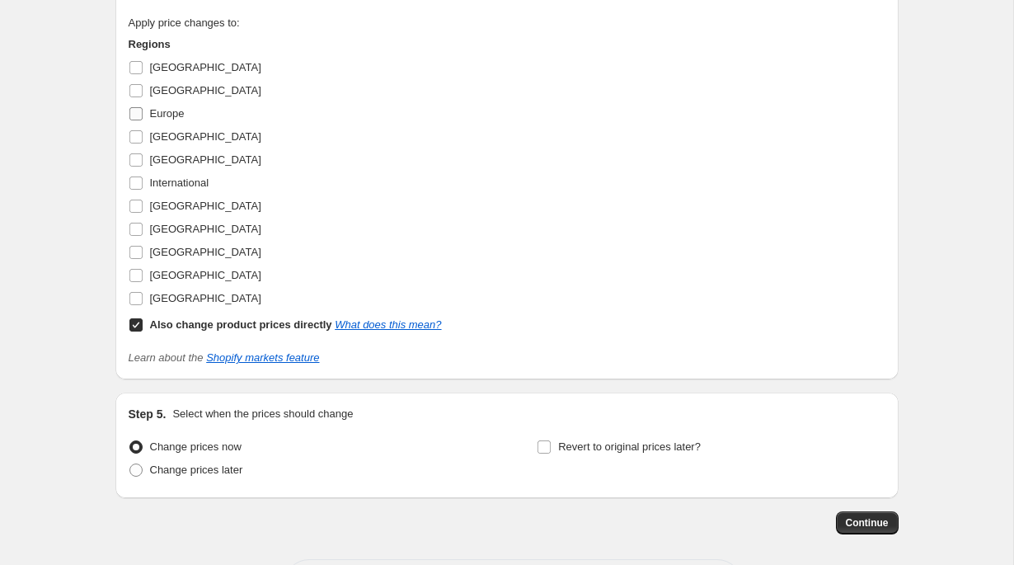
click at [170, 120] on span "Europe" at bounding box center [167, 113] width 35 height 12
click at [143, 120] on input "Europe" at bounding box center [135, 113] width 13 height 13
checkbox input "true"
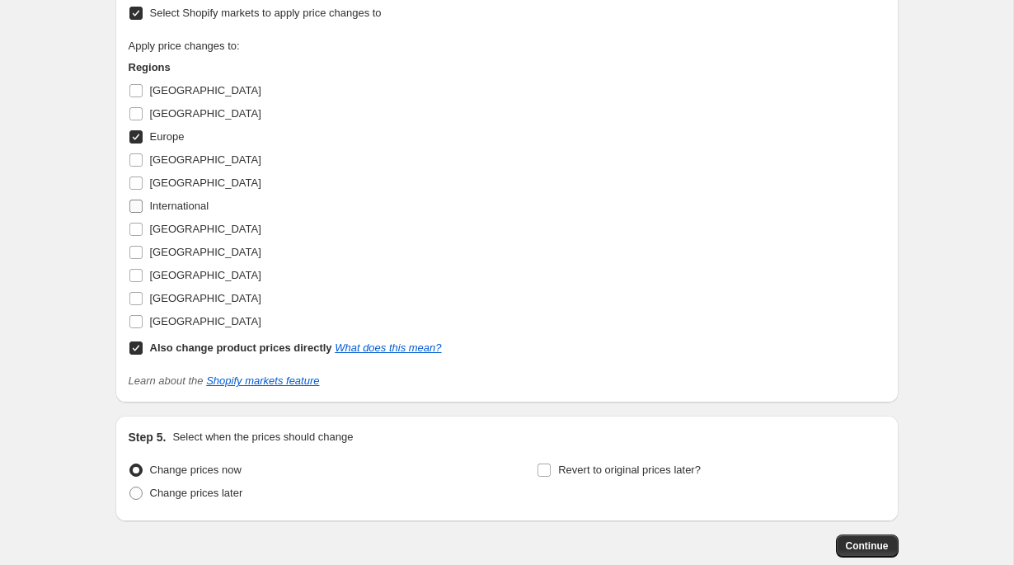
scroll to position [3018, 0]
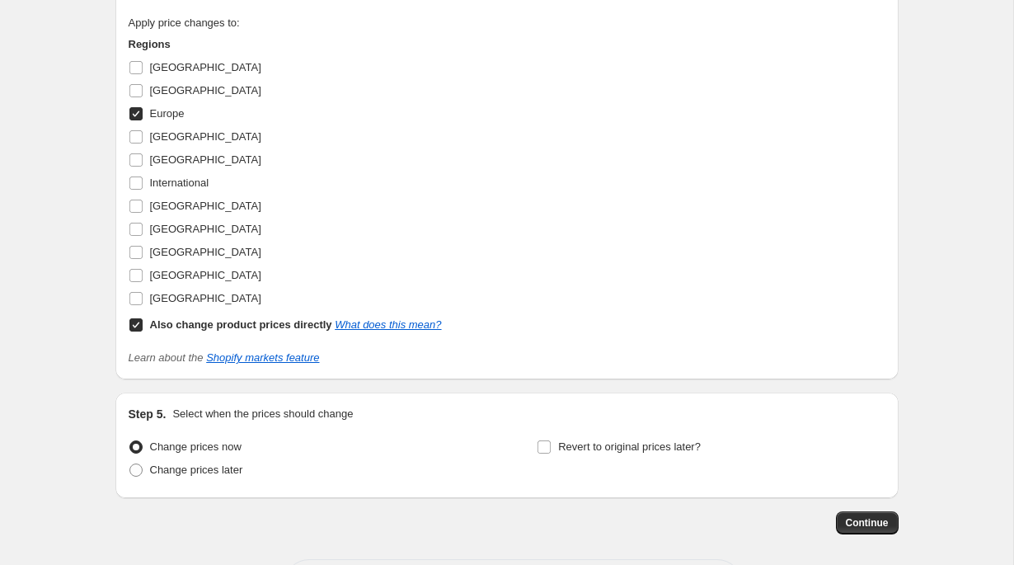
click at [230, 331] on b "Also change product prices directly" at bounding box center [241, 324] width 182 height 12
click at [143, 331] on input "Also change product prices directly What does this mean?" at bounding box center [135, 324] width 13 height 13
checkbox input "false"
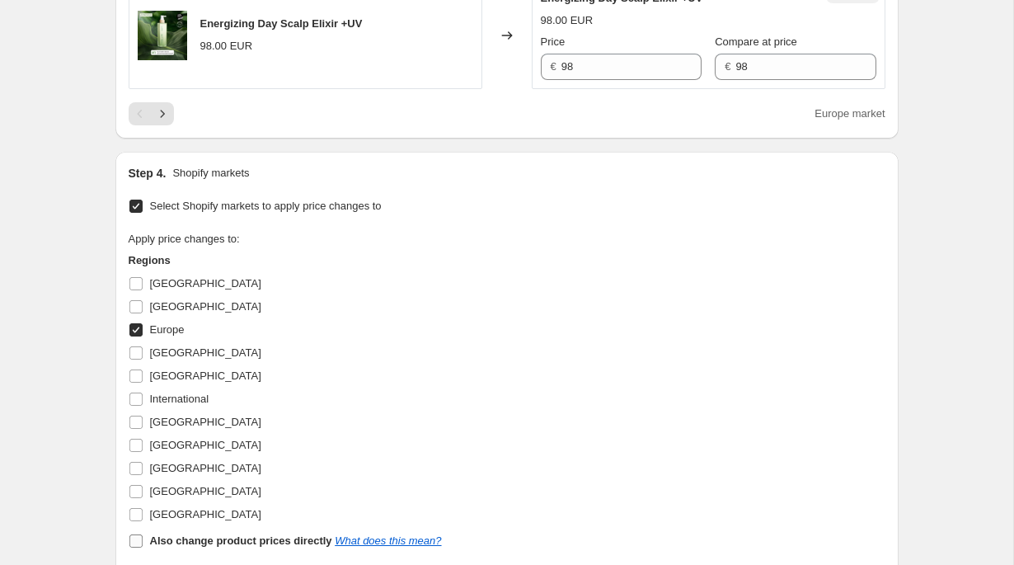
scroll to position [2726, 0]
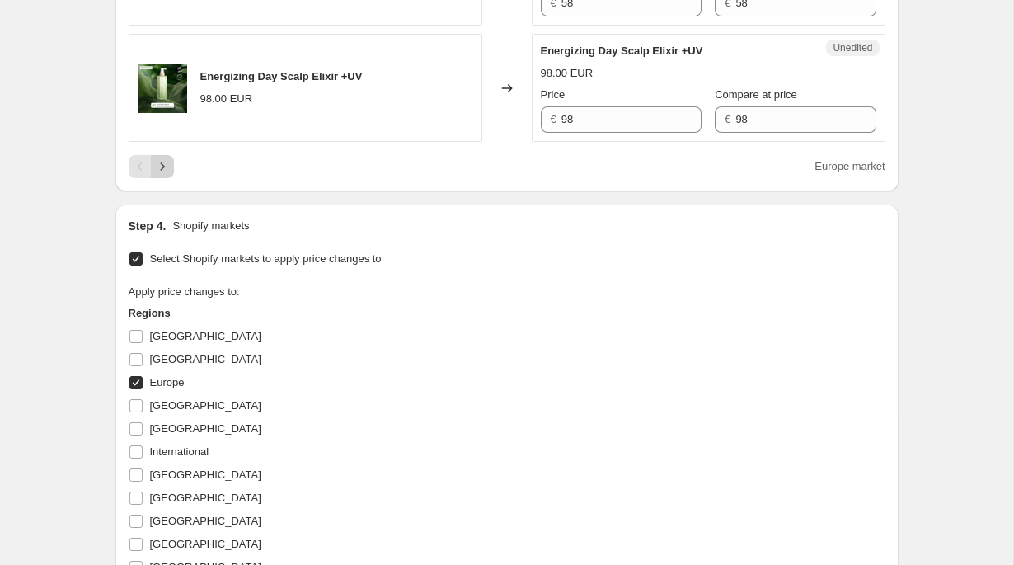
click at [162, 175] on icon "Next" at bounding box center [162, 166] width 16 height 16
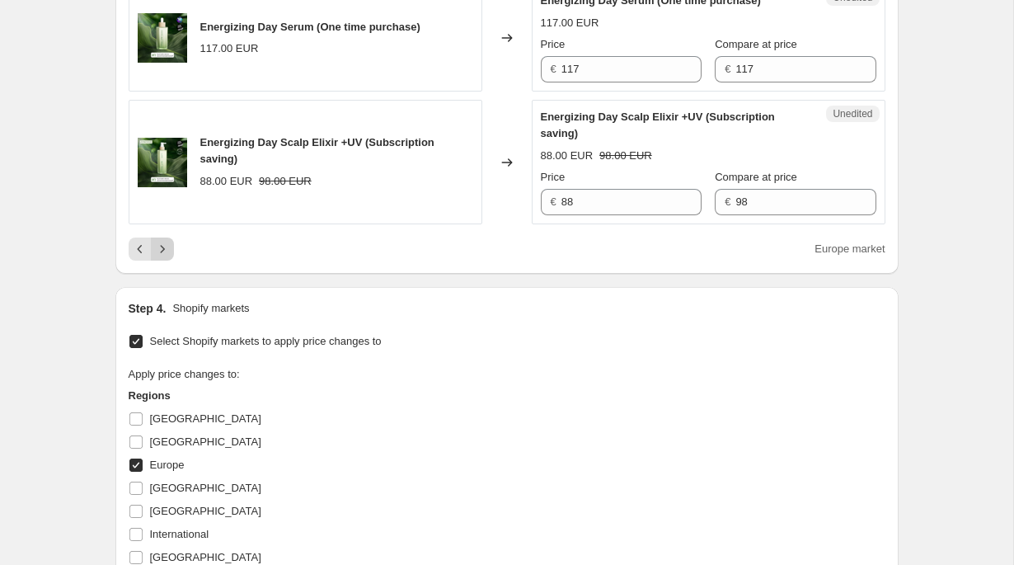
click at [167, 257] on icon "Next" at bounding box center [162, 249] width 16 height 16
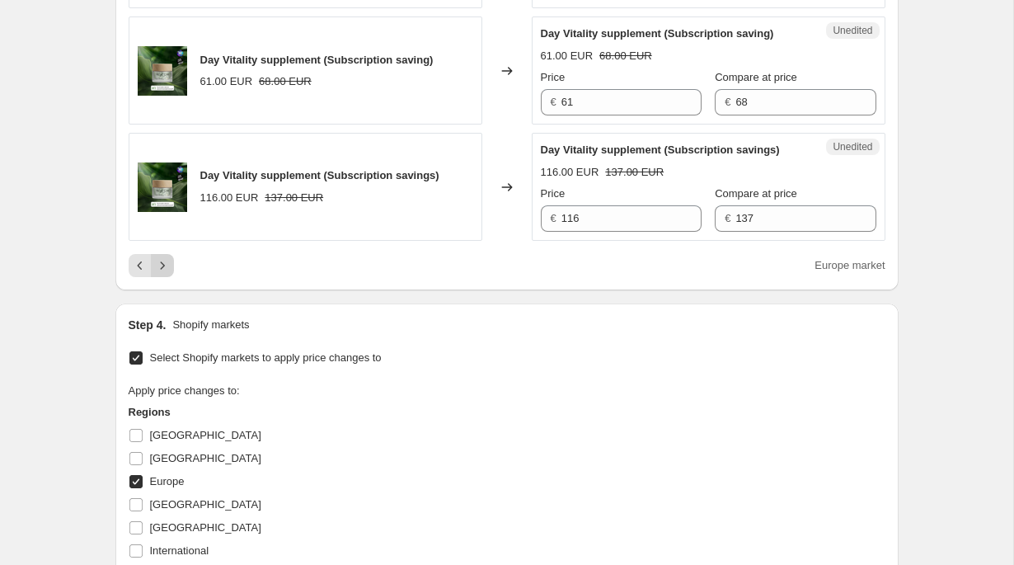
click at [168, 274] on icon "Next" at bounding box center [162, 265] width 16 height 16
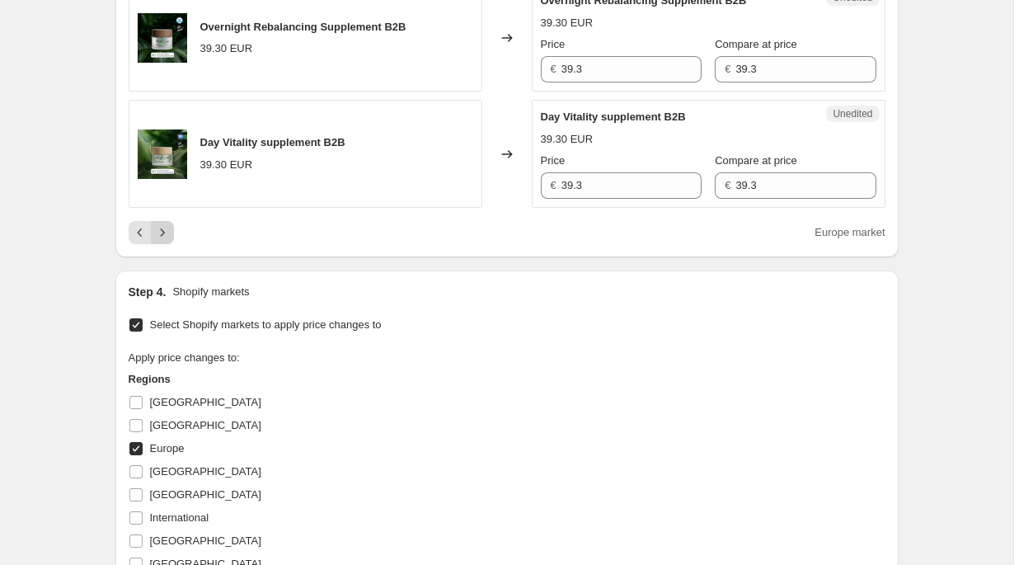
click at [151, 244] on button "Next" at bounding box center [162, 232] width 23 height 23
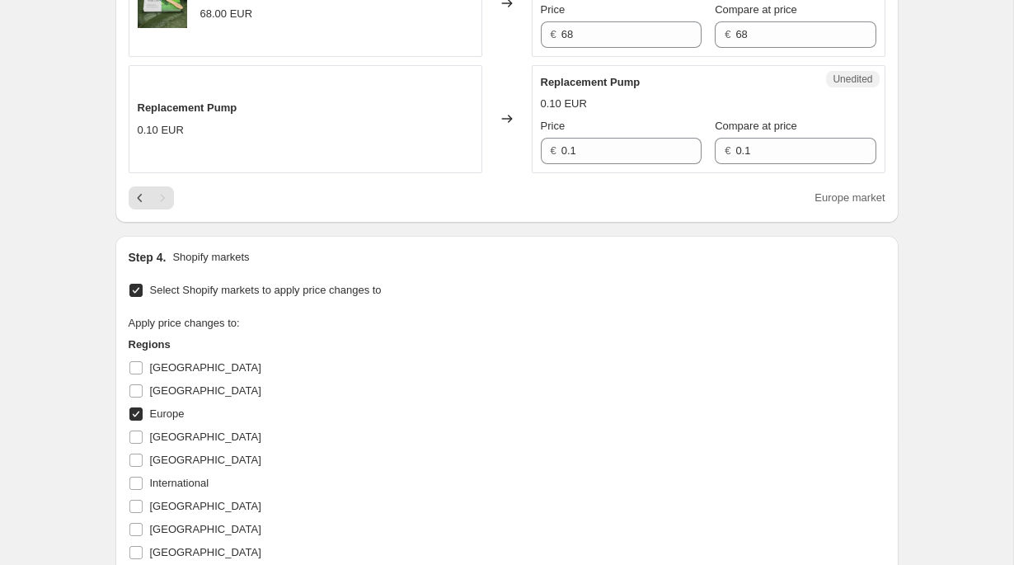
scroll to position [809, 0]
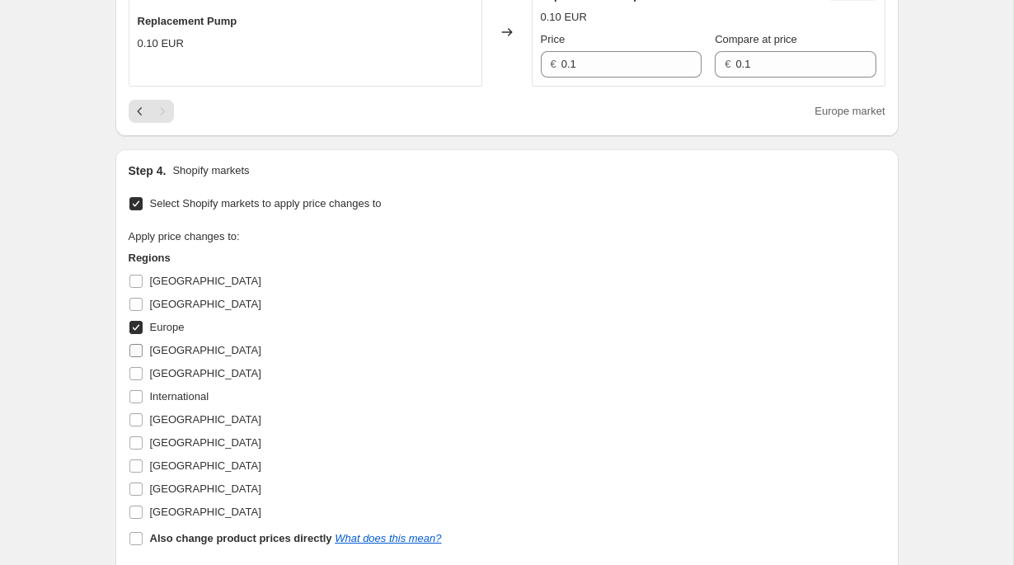
click at [163, 347] on span "Germany" at bounding box center [205, 350] width 111 height 12
click at [143, 347] on input "Germany" at bounding box center [135, 350] width 13 height 13
checkbox input "true"
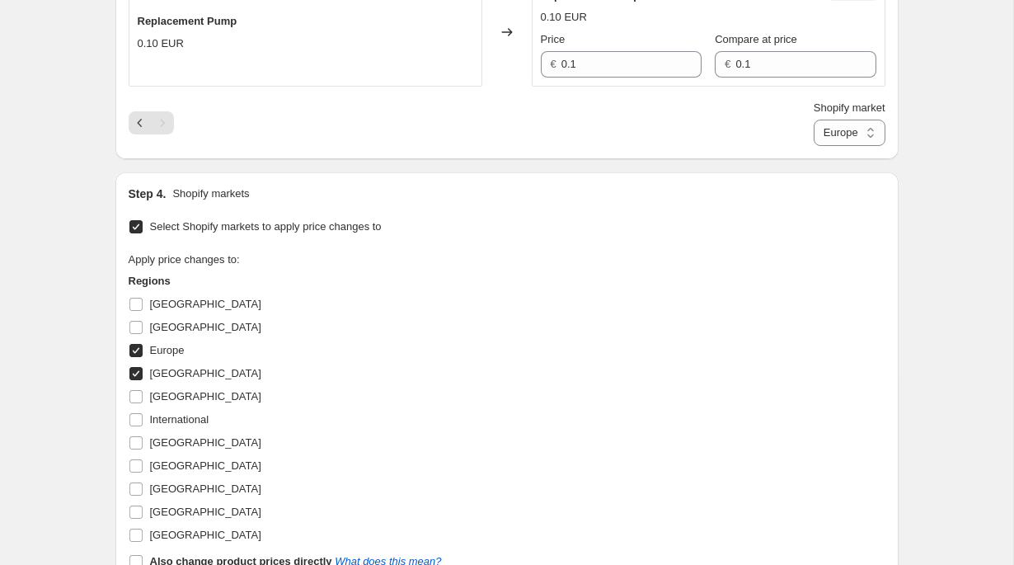
click at [164, 343] on span "Europe" at bounding box center [167, 350] width 35 height 16
click at [143, 344] on input "Europe" at bounding box center [135, 350] width 13 height 13
checkbox input "false"
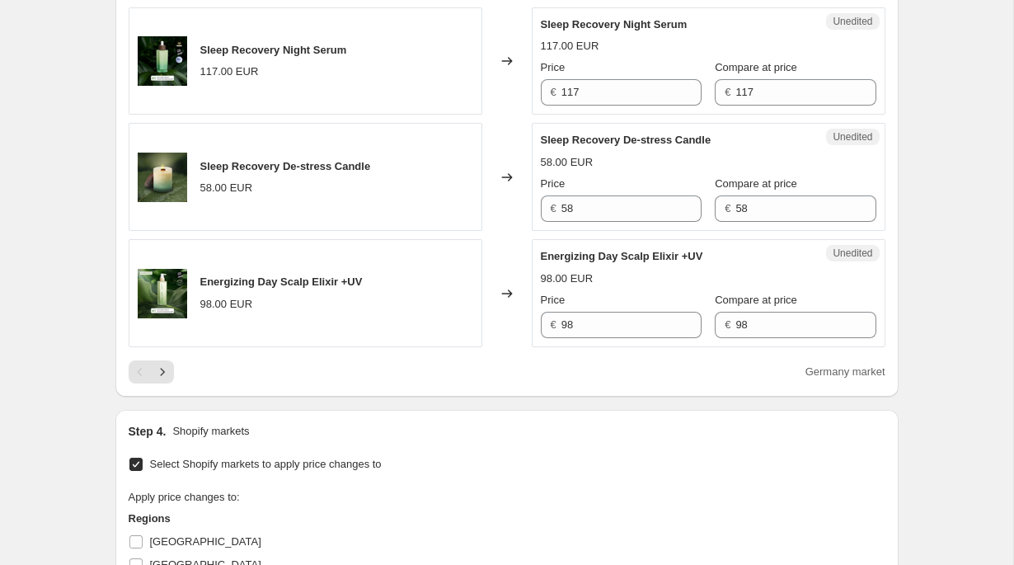
scroll to position [2493, 0]
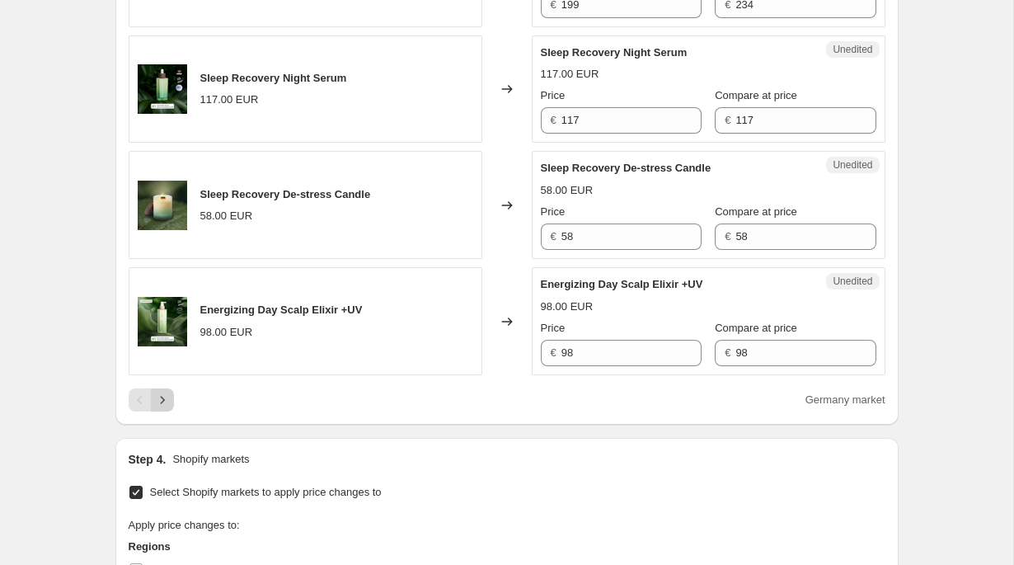
click at [157, 408] on icon "Next" at bounding box center [162, 400] width 16 height 16
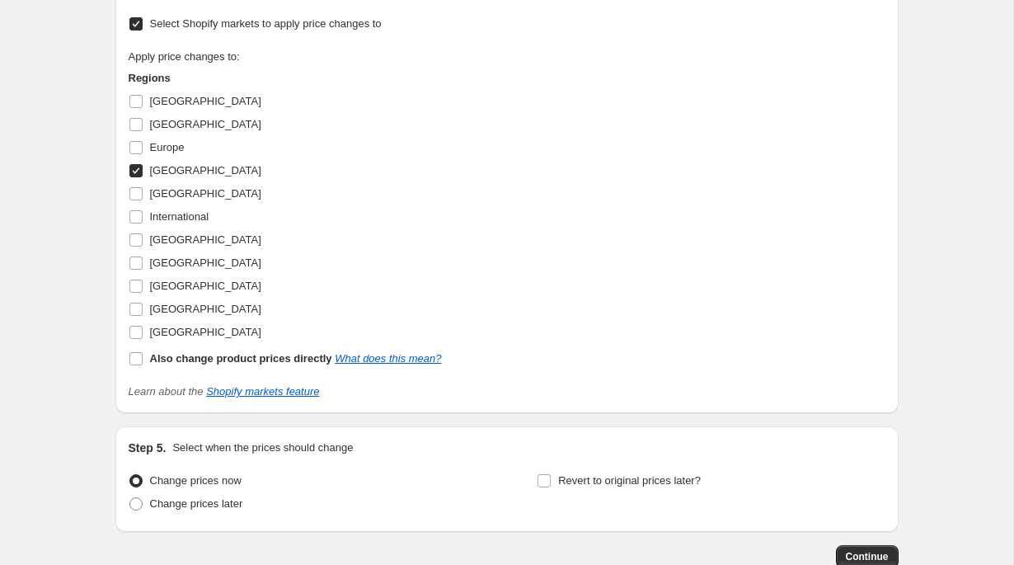
scroll to position [2952, 0]
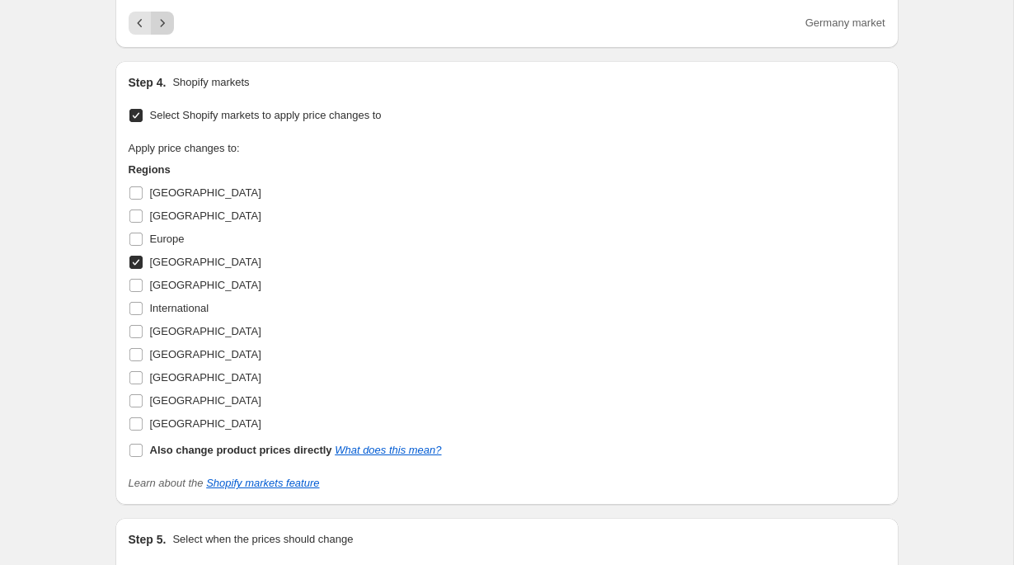
click at [165, 31] on icon "Next" at bounding box center [162, 23] width 16 height 16
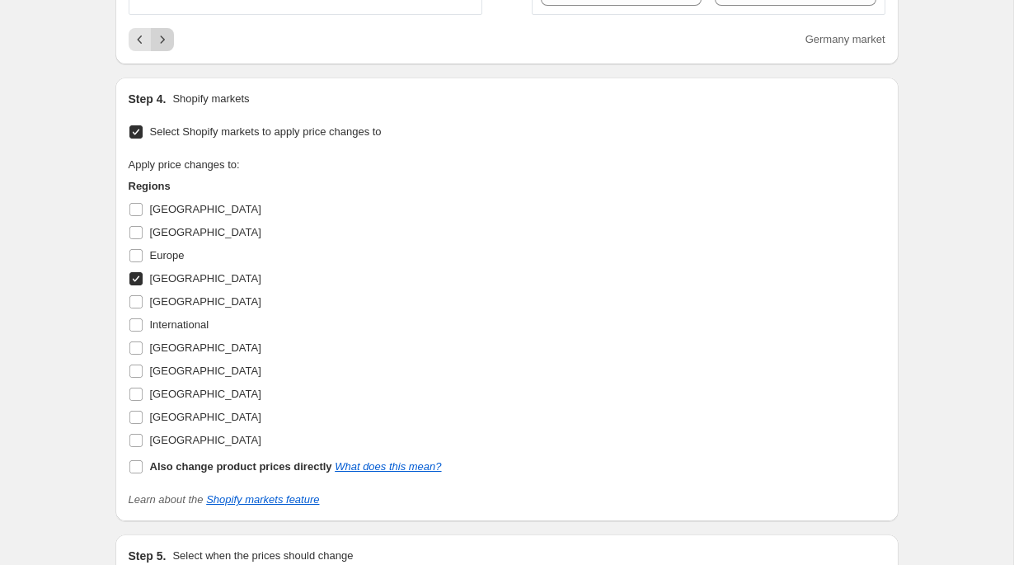
click at [163, 48] on icon "Next" at bounding box center [162, 39] width 16 height 16
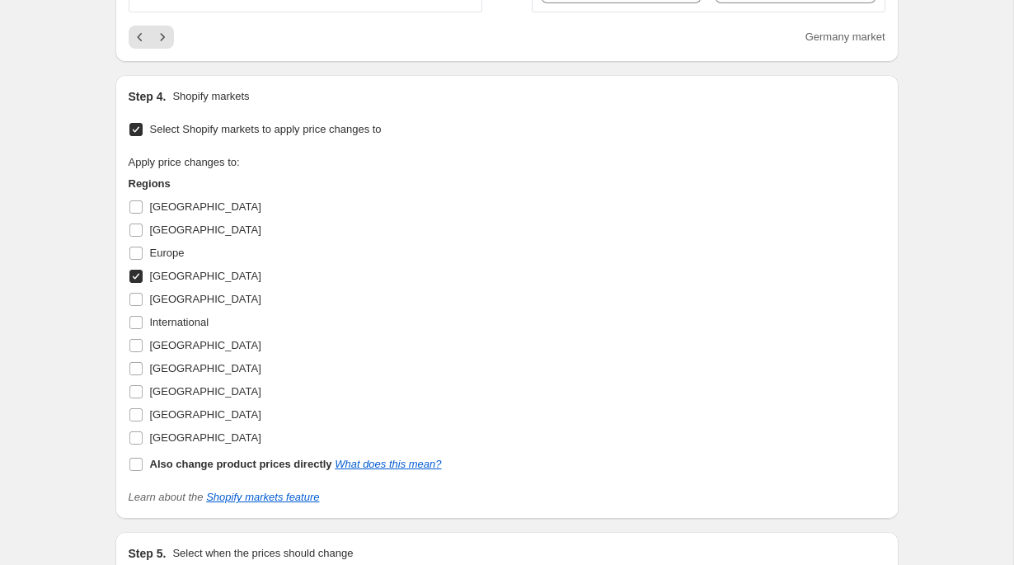
scroll to position [2911, 0]
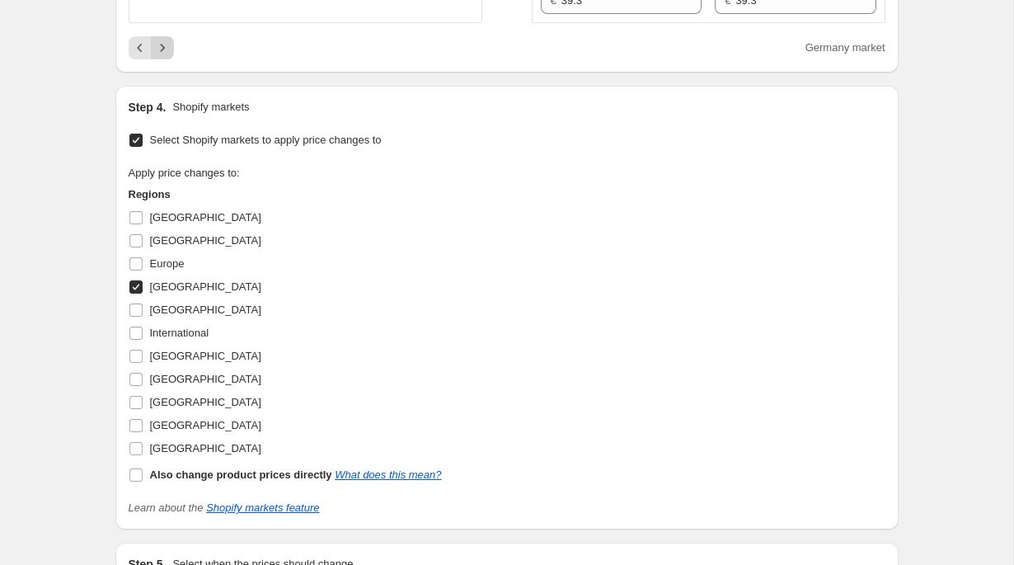
click at [171, 59] on button "Next" at bounding box center [162, 47] width 23 height 23
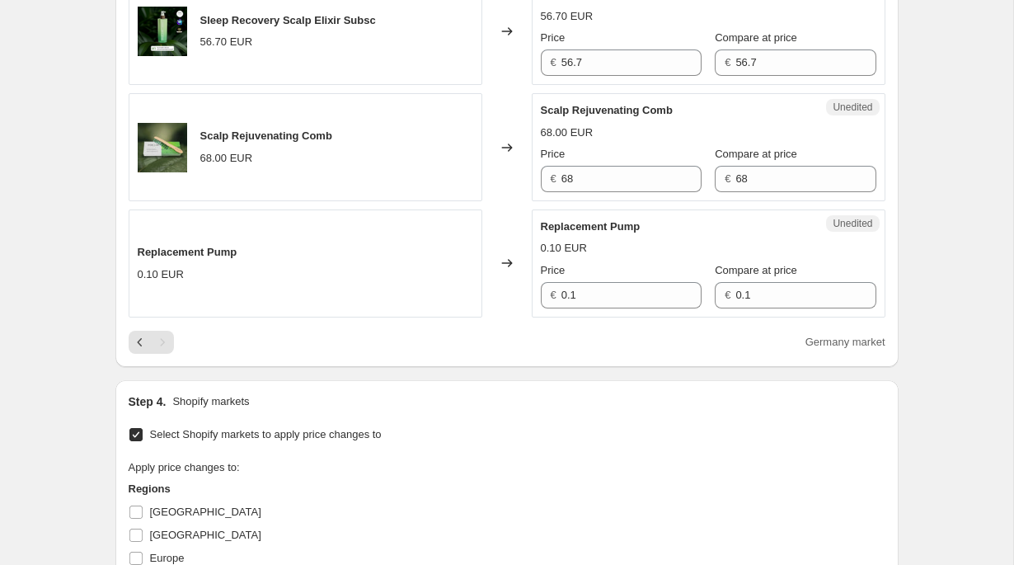
scroll to position [0, 0]
